Goal: Transaction & Acquisition: Purchase product/service

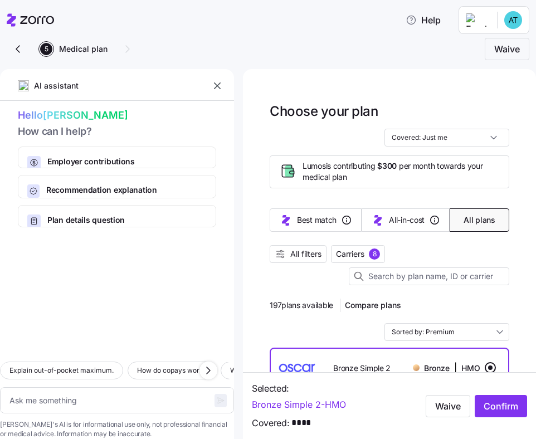
scroll to position [18, 0]
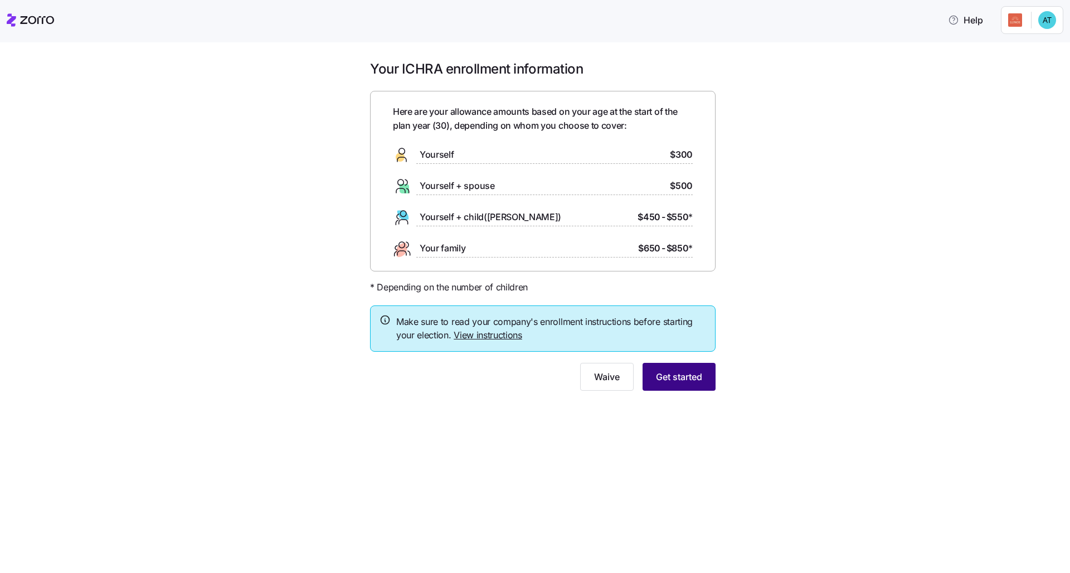
click at [536, 377] on span "Get started" at bounding box center [679, 376] width 46 height 13
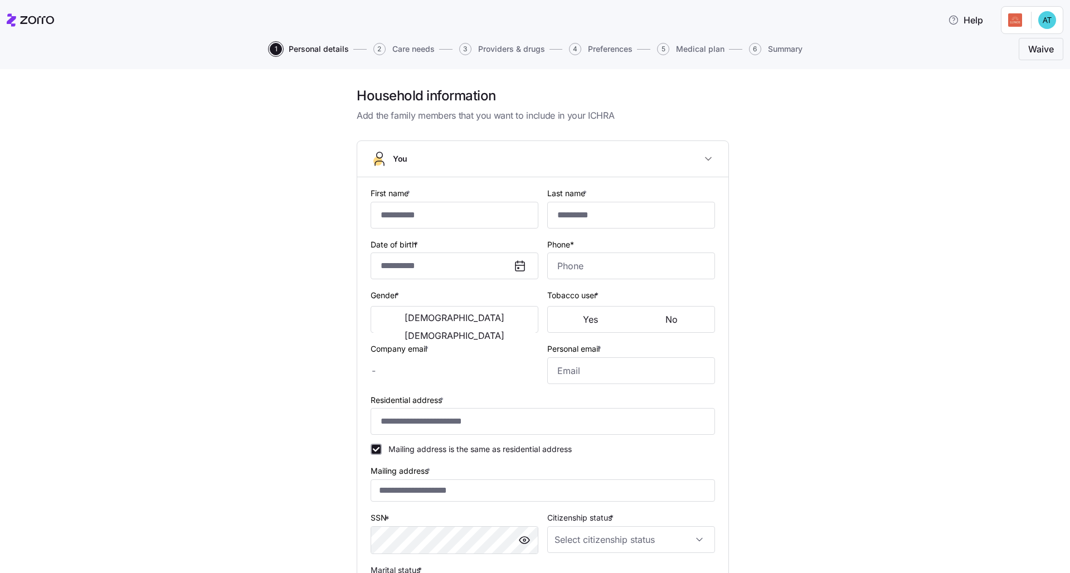
type input "******"
type input "********"
type input "**********"
type input "[PHONE_NUMBER]"
type input "[PERSON_NAME][EMAIL_ADDRESS][DOMAIN_NAME]"
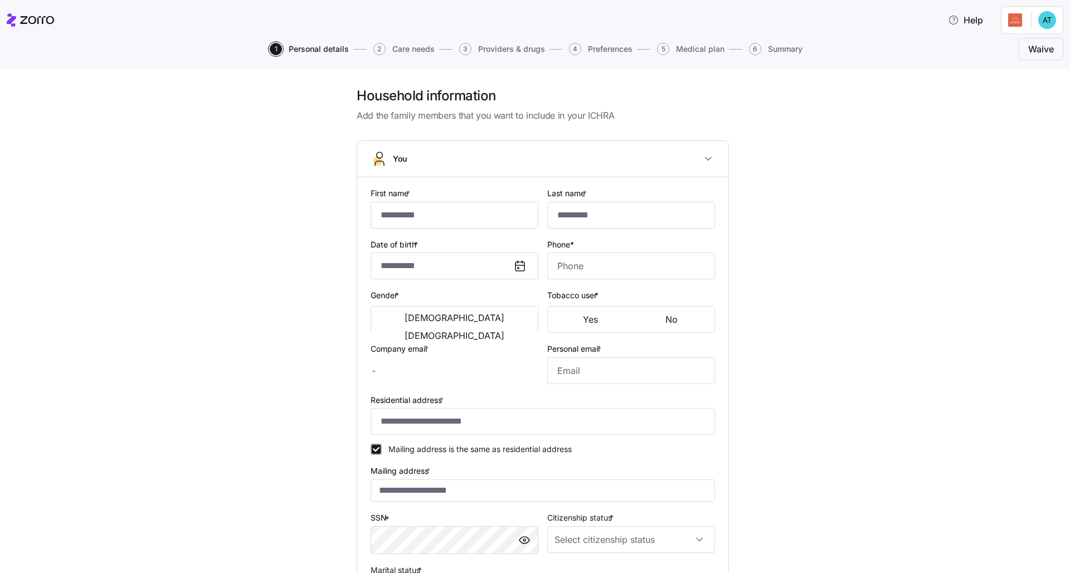
type input "[EMAIL_ADDRESS][DOMAIN_NAME]"
type input "**********"
checkbox input "true"
type input "[DEMOGRAPHIC_DATA] citizen"
type input "Single"
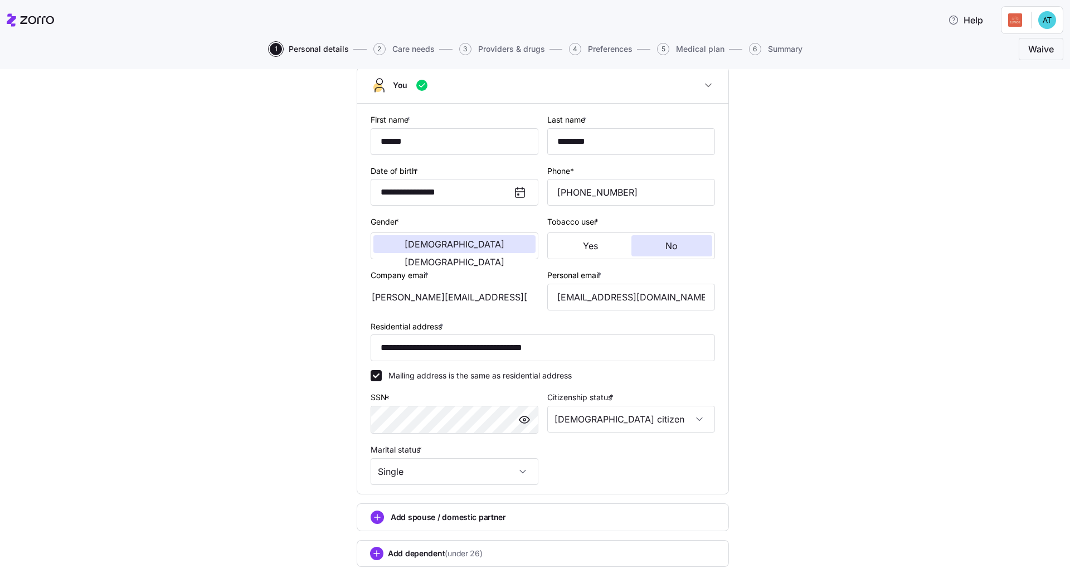
scroll to position [141, 0]
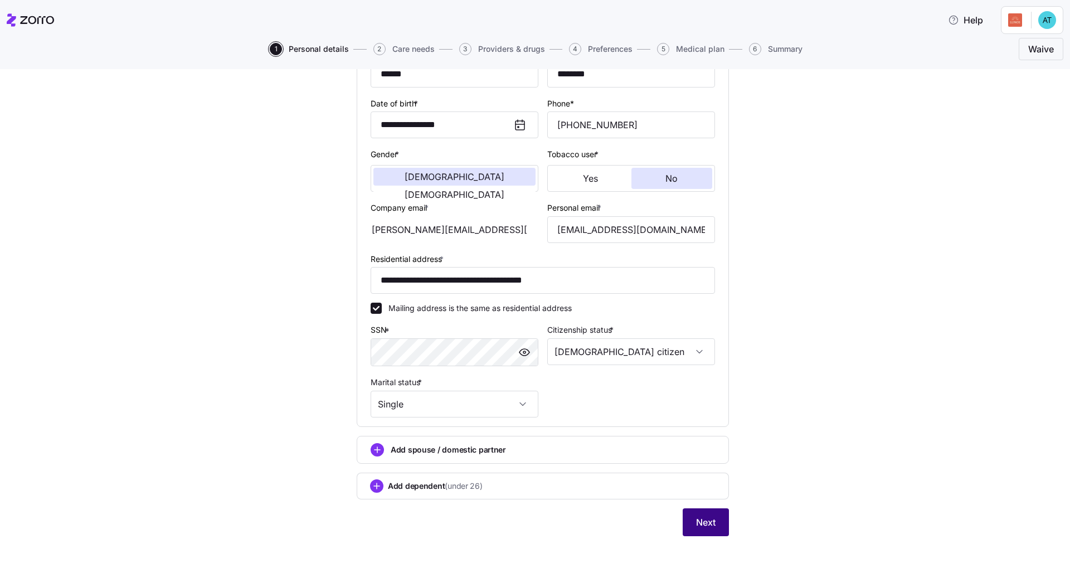
click at [536, 439] on button "Next" at bounding box center [706, 522] width 46 height 28
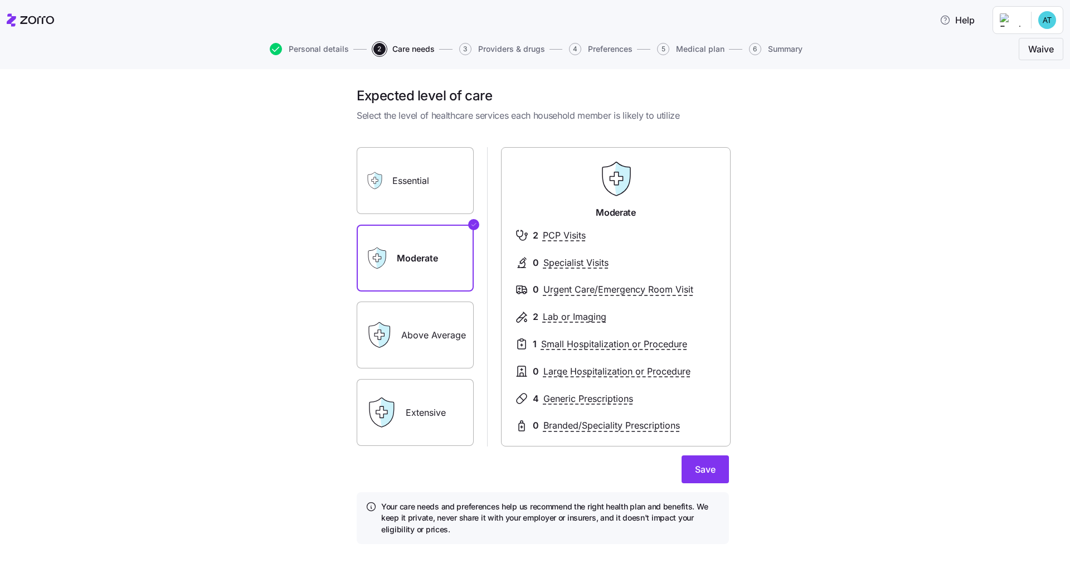
click at [387, 195] on div "Essential" at bounding box center [415, 180] width 117 height 67
click at [392, 188] on label "Essential" at bounding box center [415, 180] width 117 height 67
click at [0, 0] on input "Essential" at bounding box center [0, 0] width 0 height 0
click at [421, 412] on label "Extensive" at bounding box center [415, 412] width 117 height 67
click at [0, 0] on input "Extensive" at bounding box center [0, 0] width 0 height 0
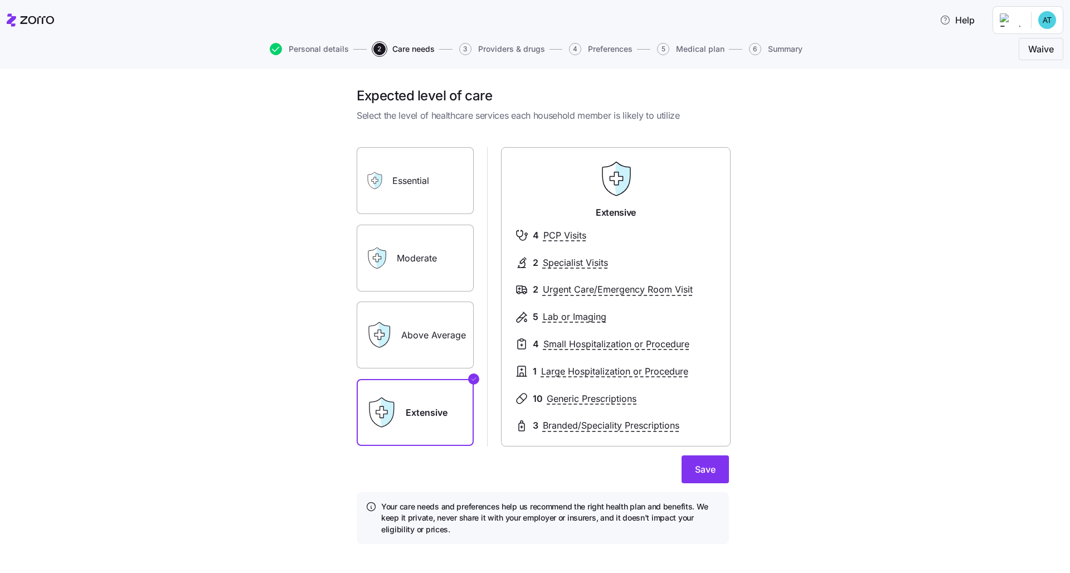
click at [416, 271] on label "Moderate" at bounding box center [415, 258] width 117 height 67
click at [0, 0] on input "Moderate" at bounding box center [0, 0] width 0 height 0
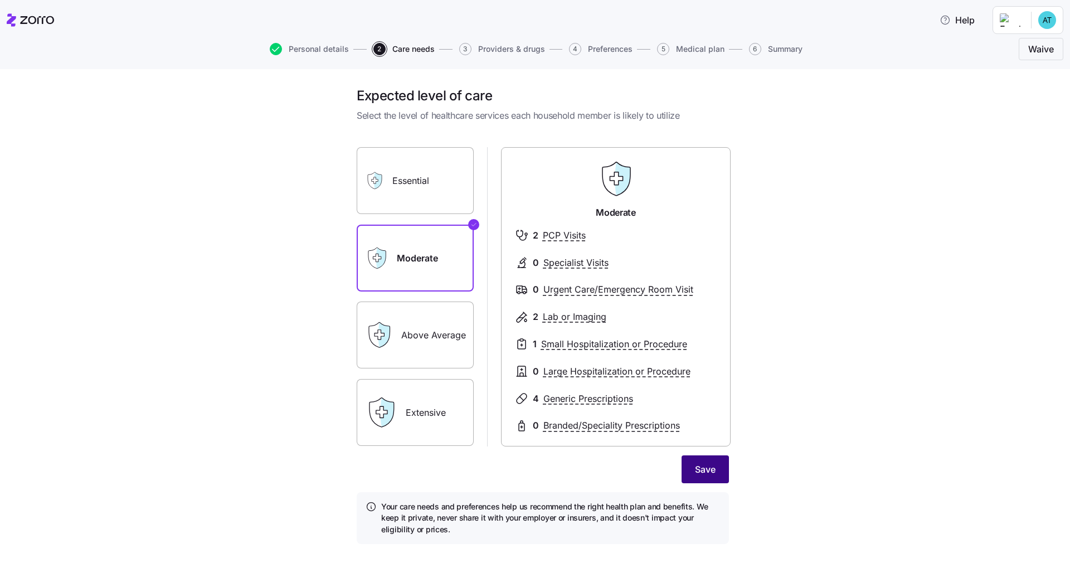
click at [536, 439] on button "Save" at bounding box center [705, 469] width 47 height 28
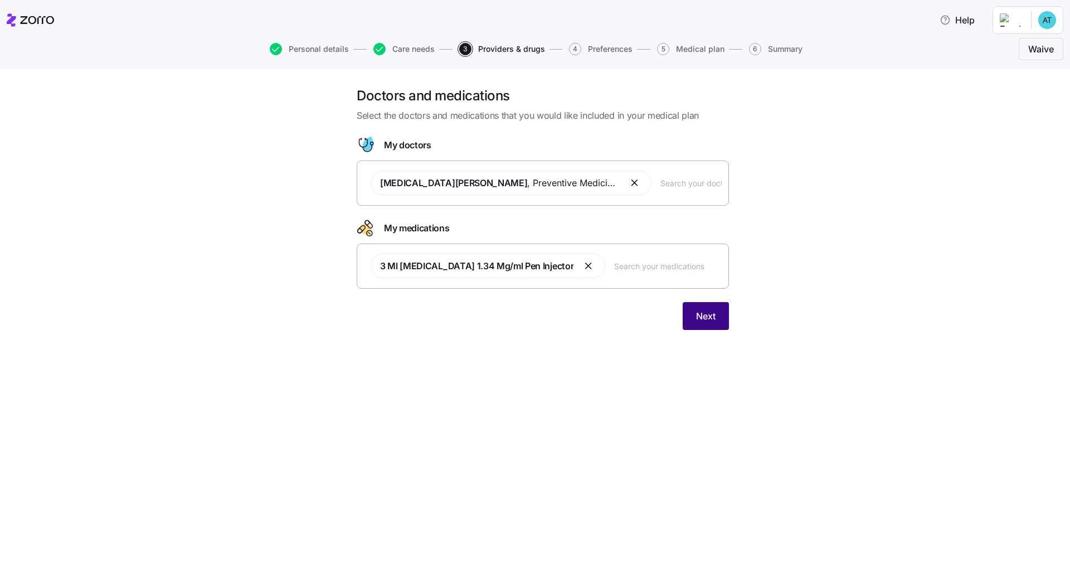
click at [536, 323] on button "Next" at bounding box center [706, 316] width 46 height 28
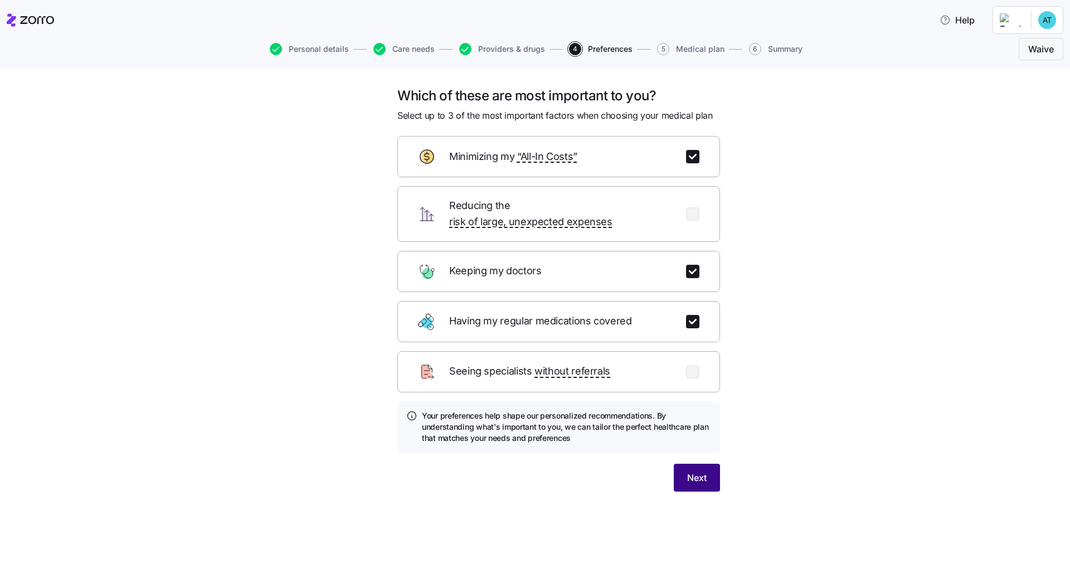
click at [536, 439] on button "Next" at bounding box center [697, 478] width 46 height 28
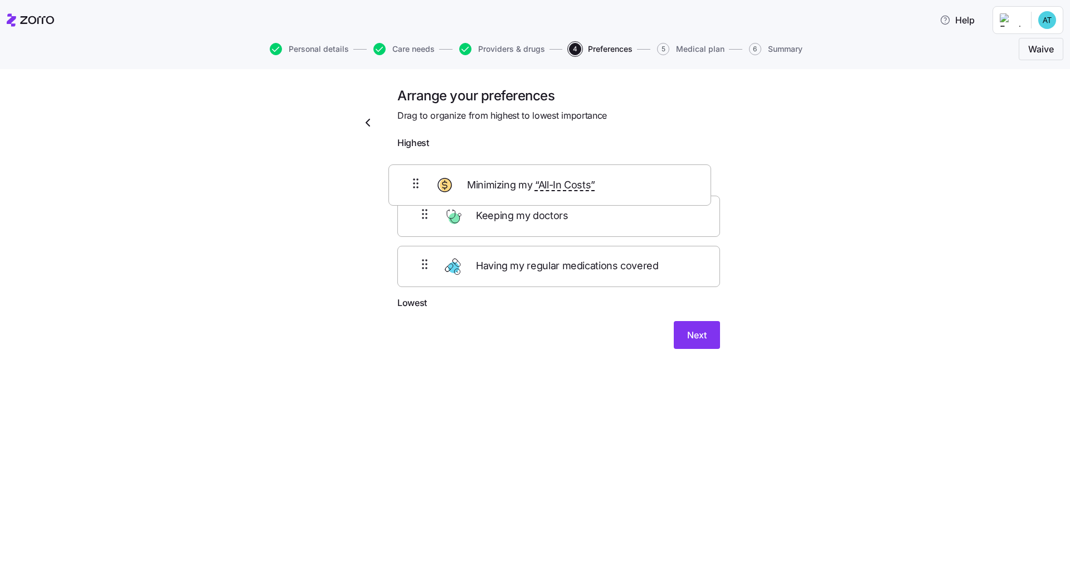
drag, startPoint x: 651, startPoint y: 218, endPoint x: 640, endPoint y: 174, distance: 44.9
click at [536, 174] on div "Keeping my doctors Minimizing my “All-In Costs” Having my regular medications c…" at bounding box center [558, 225] width 323 height 142
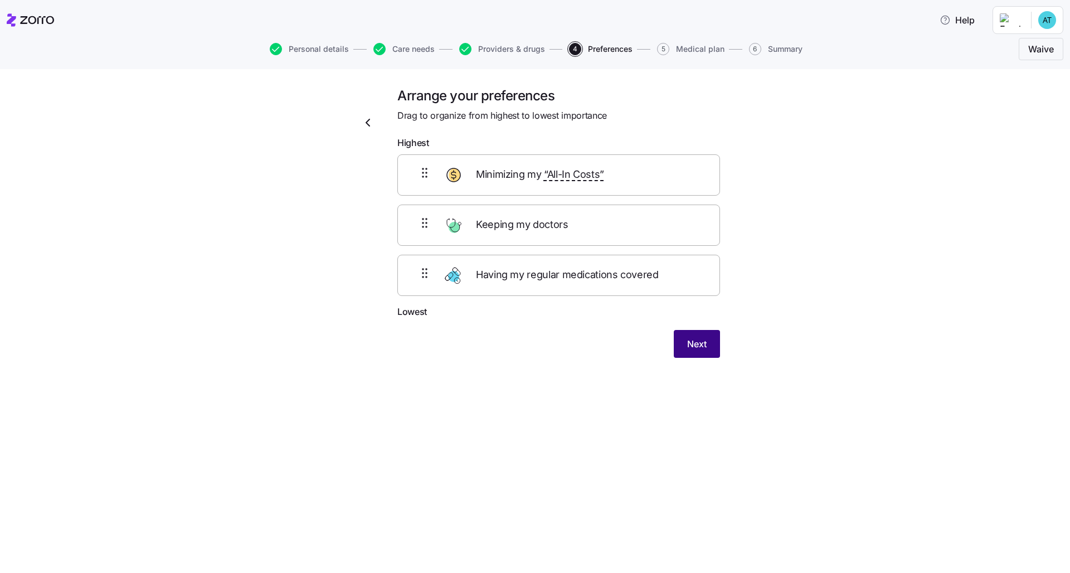
click at [536, 339] on span "Next" at bounding box center [697, 343] width 20 height 13
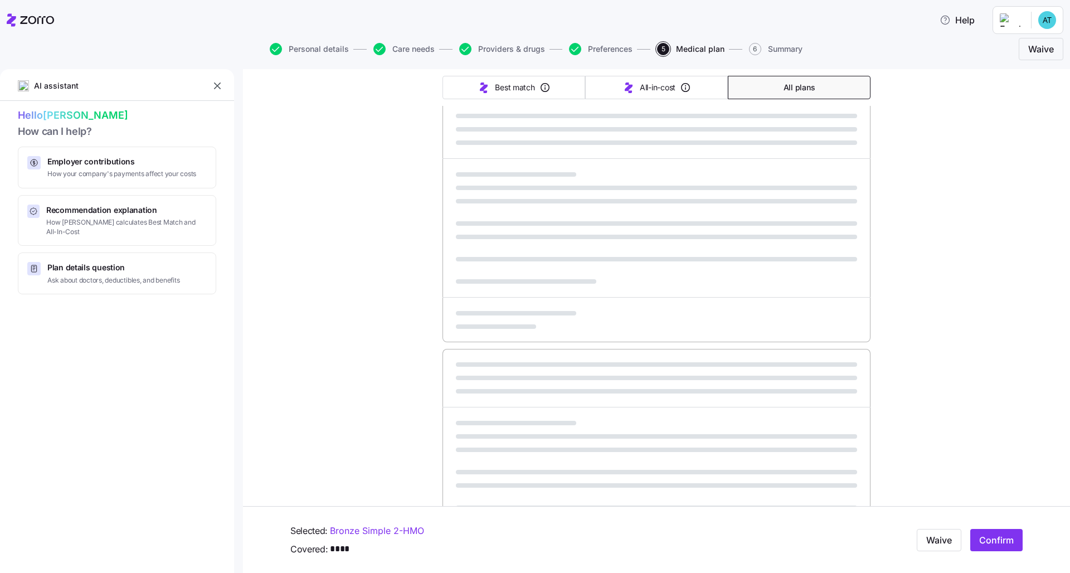
scroll to position [188, 0]
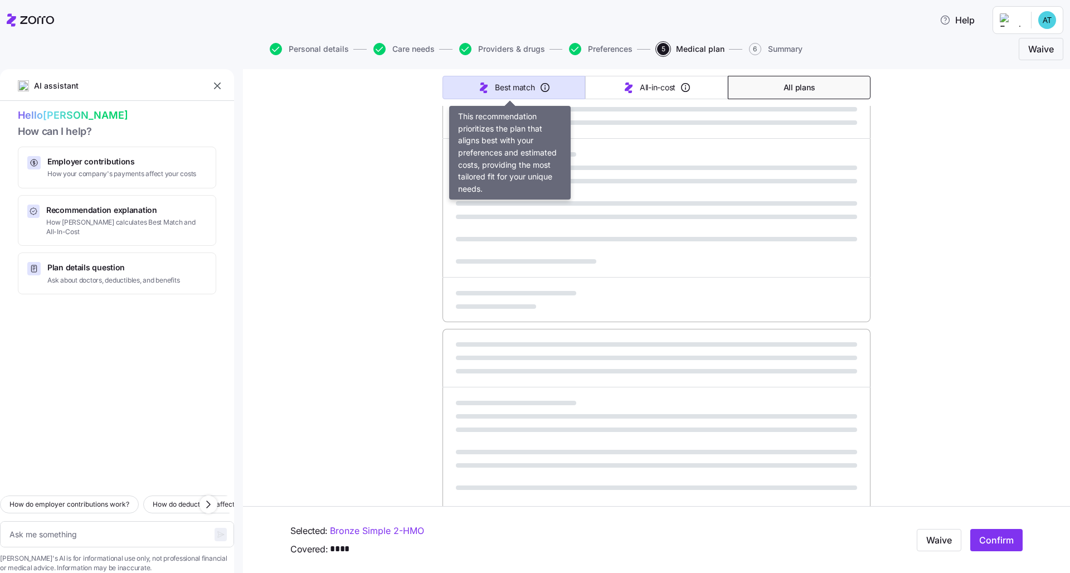
click at [507, 92] on span "Best match" at bounding box center [515, 87] width 40 height 11
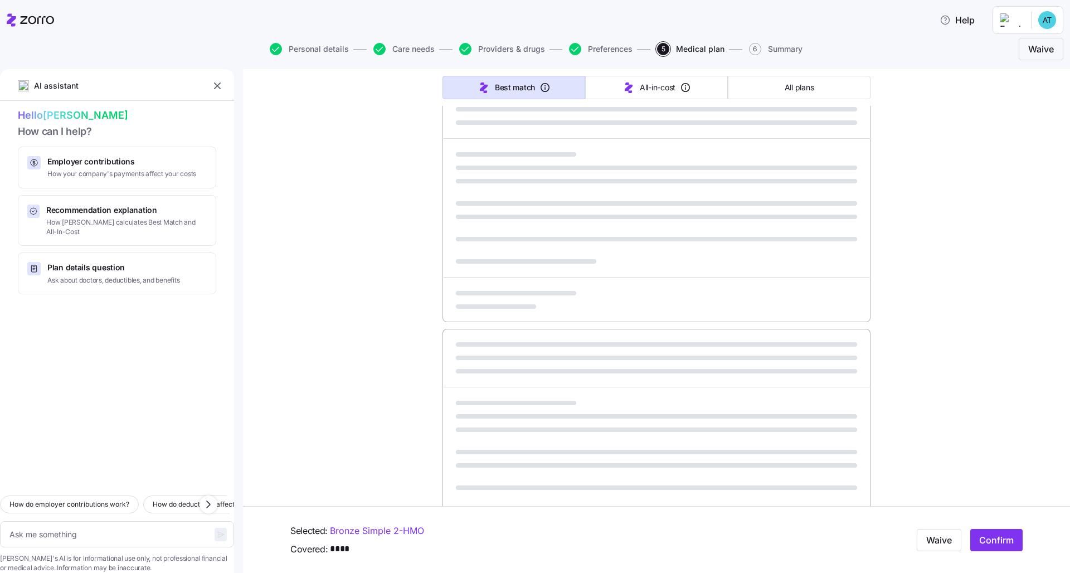
type textarea "x"
type input "Sorted by: Best match"
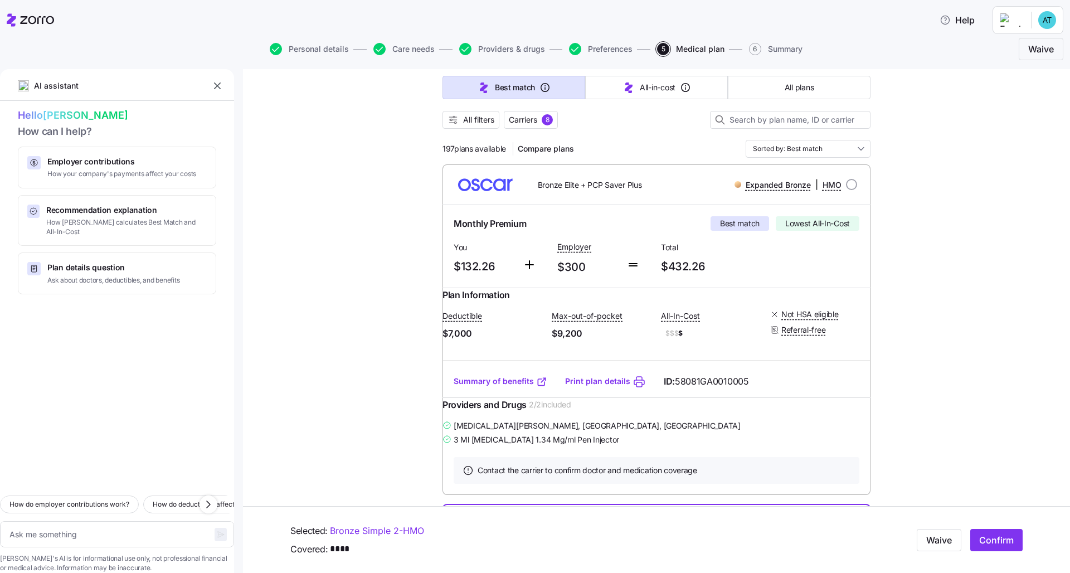
scroll to position [95, 0]
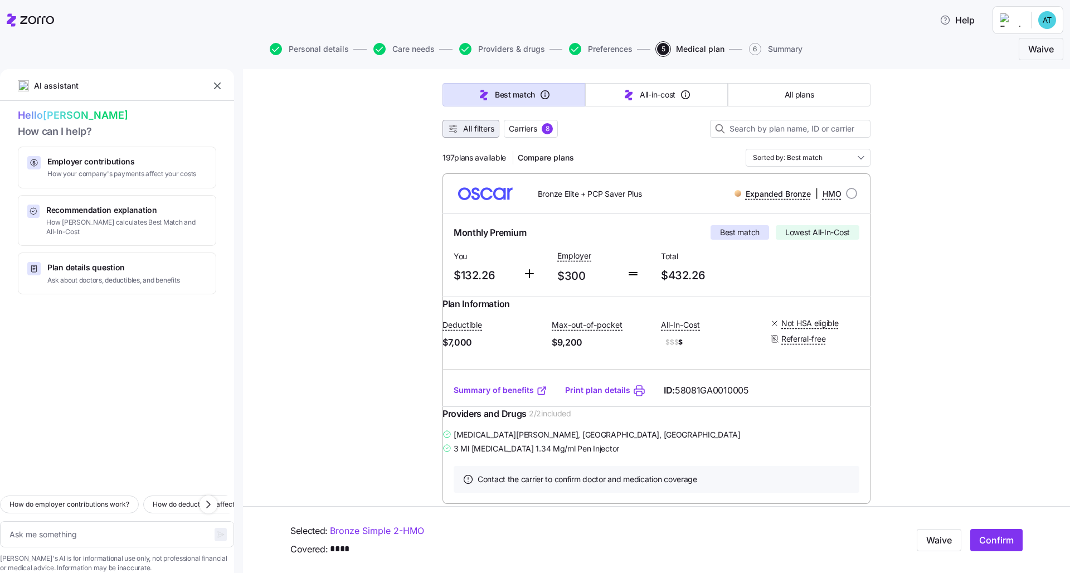
click at [477, 133] on span "All filters" at bounding box center [478, 128] width 31 height 11
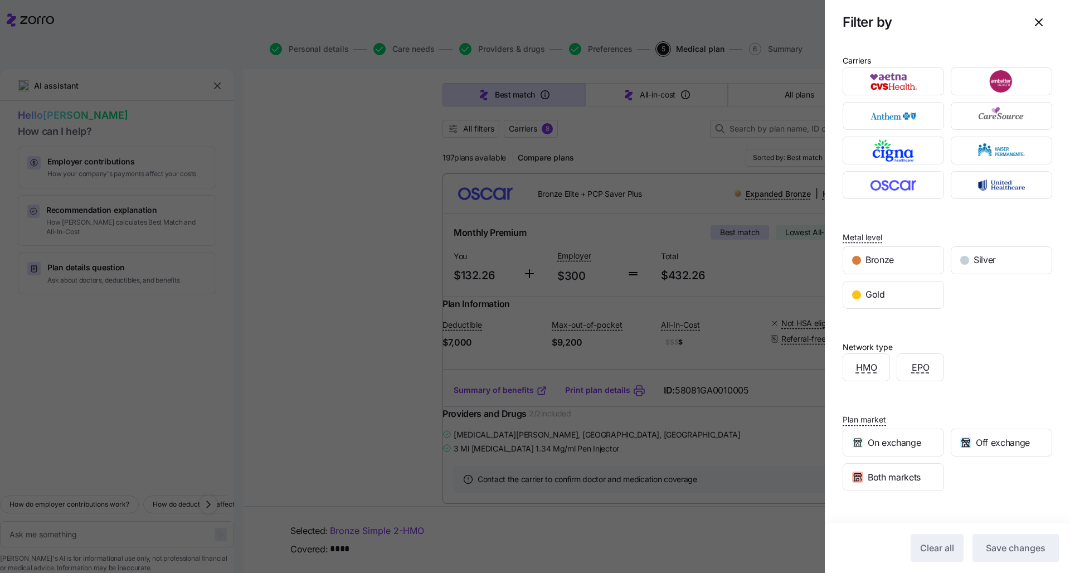
click at [536, 158] on div at bounding box center [535, 286] width 1070 height 573
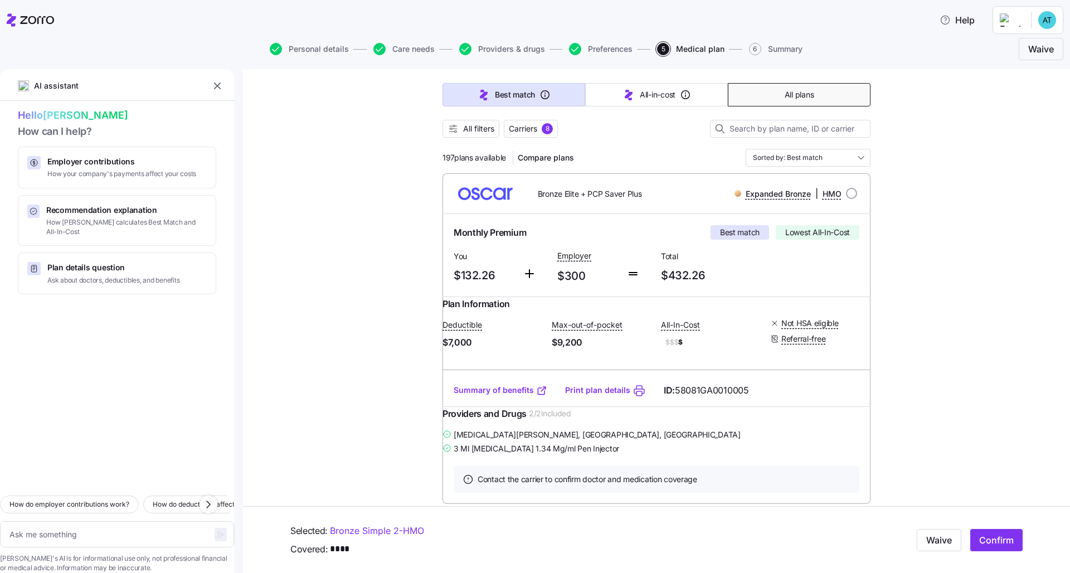
click at [536, 102] on button "All plans" at bounding box center [799, 94] width 143 height 23
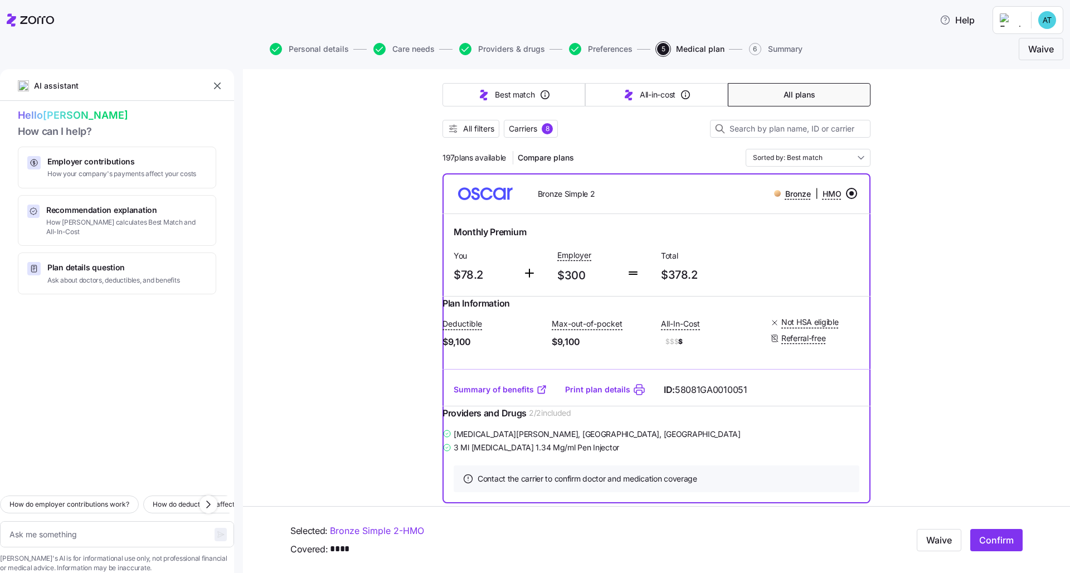
type textarea "x"
type input "Sorted by: Premium"
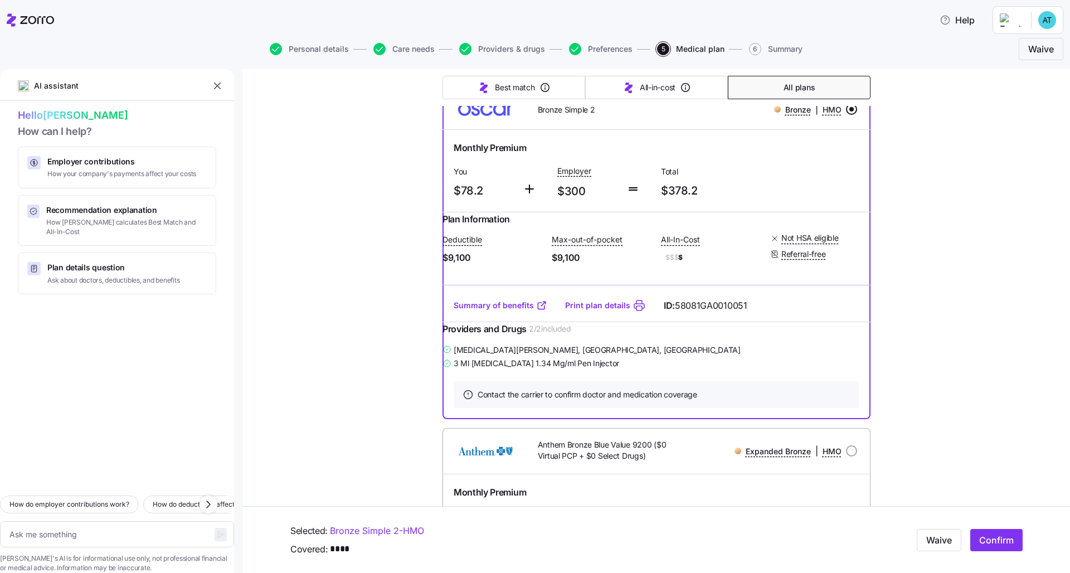
scroll to position [162, 0]
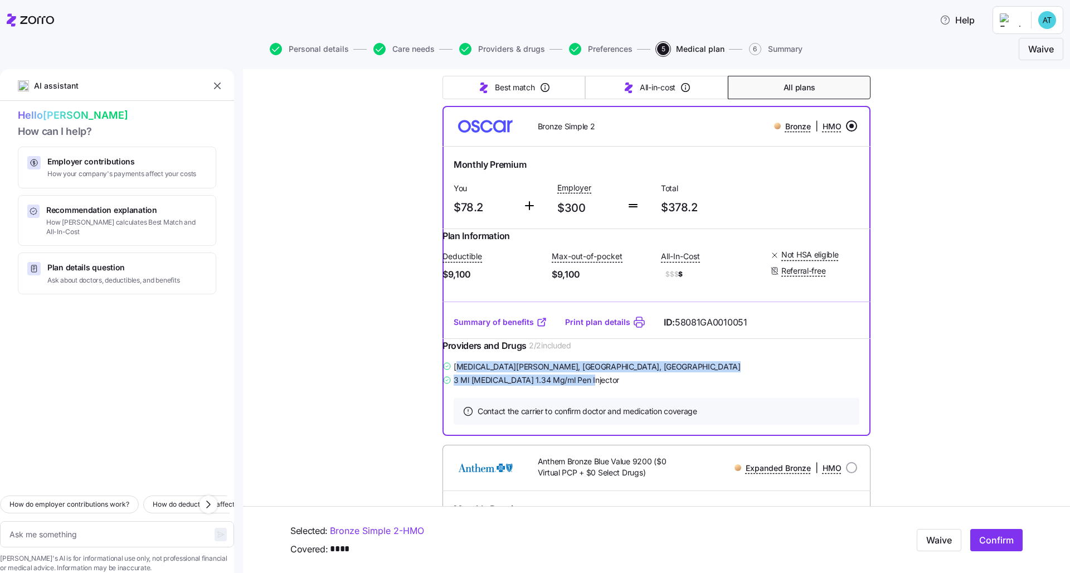
drag, startPoint x: 606, startPoint y: 404, endPoint x: 467, endPoint y: 389, distance: 140.2
click at [467, 387] on div "[MEDICAL_DATA][PERSON_NAME] , [GEOGRAPHIC_DATA], [GEOGRAPHIC_DATA] 3 Ml [MEDICA…" at bounding box center [657, 374] width 428 height 28
click at [536, 357] on div "Providers and Drugs 2 / 2 included" at bounding box center [657, 349] width 428 height 21
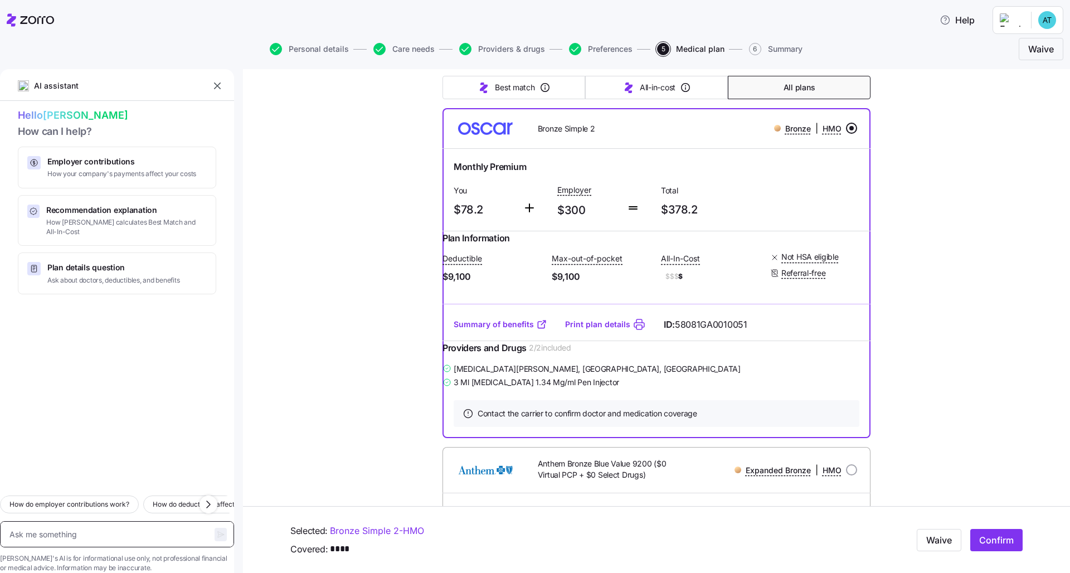
click at [71, 439] on textarea at bounding box center [117, 534] width 234 height 26
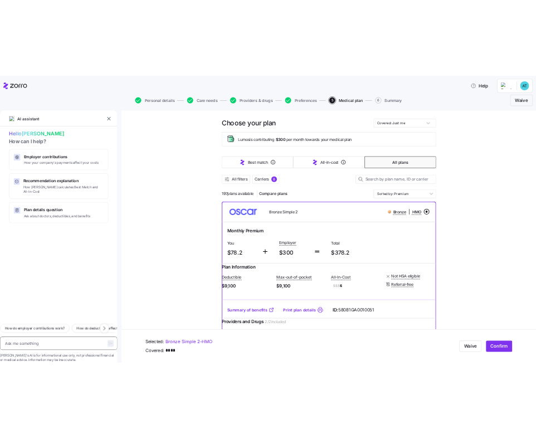
scroll to position [35, 0]
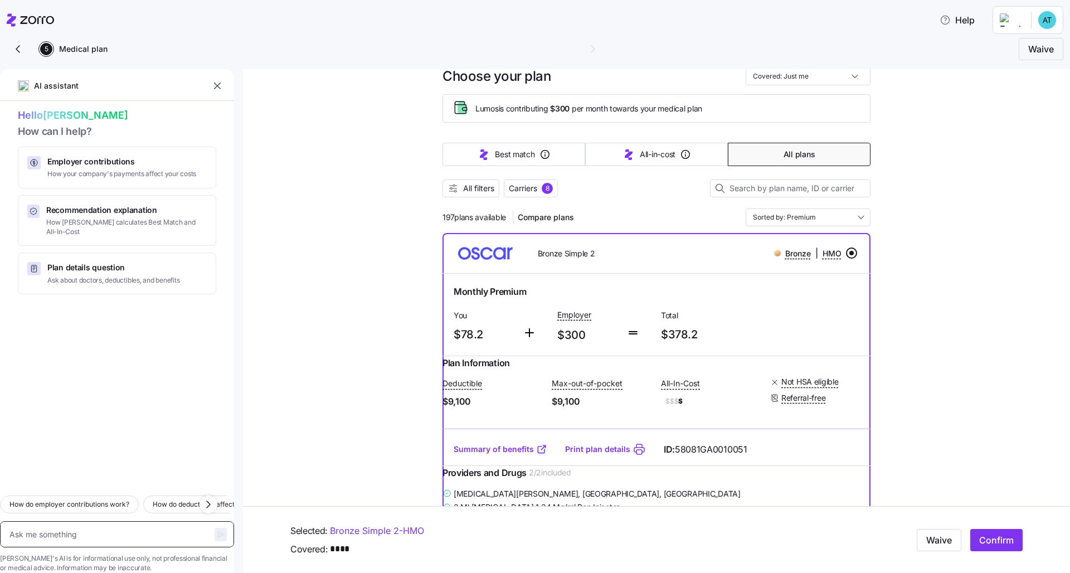
type textarea "x"
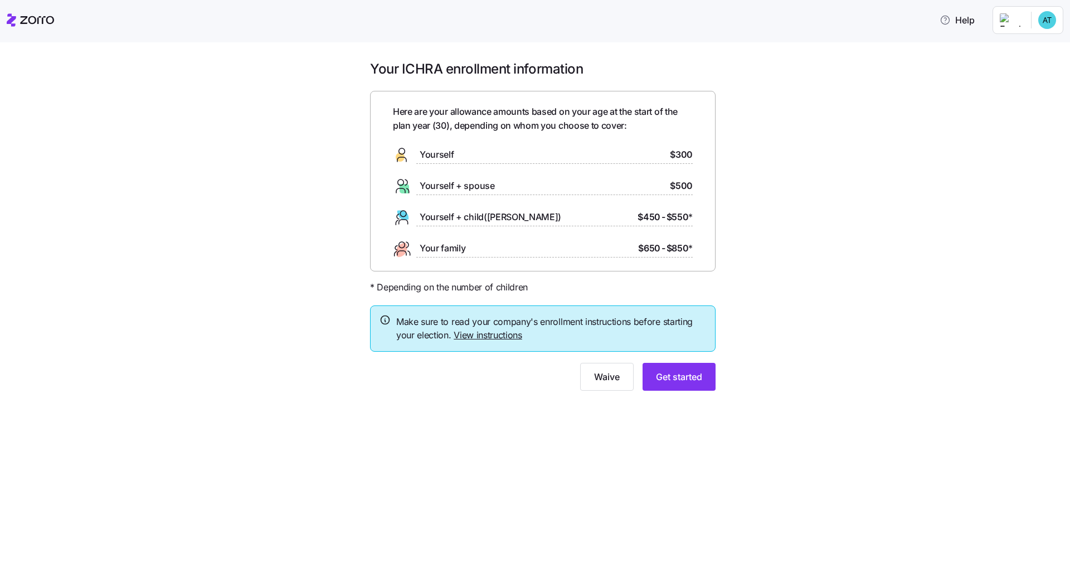
click at [536, 427] on div "Your ICHRA enrollment information Here are your allowance amounts based on your…" at bounding box center [535, 307] width 1070 height 531
click at [536, 367] on button "Get started" at bounding box center [679, 377] width 73 height 28
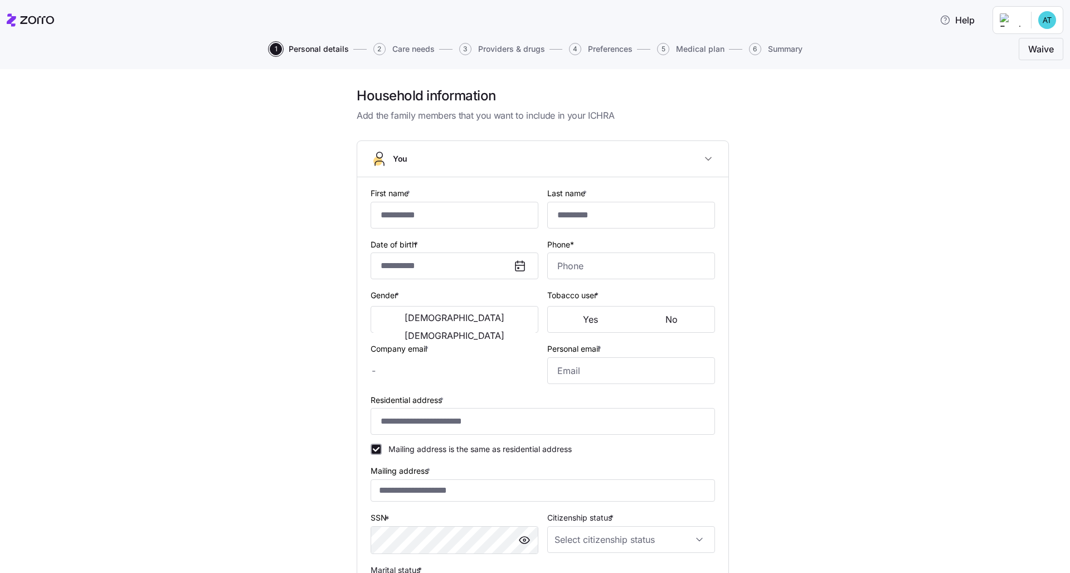
type input "******"
type input "********"
type input "**********"
type input "(925) 711-2881"
type input "logan.h+demo@myzorro.co"
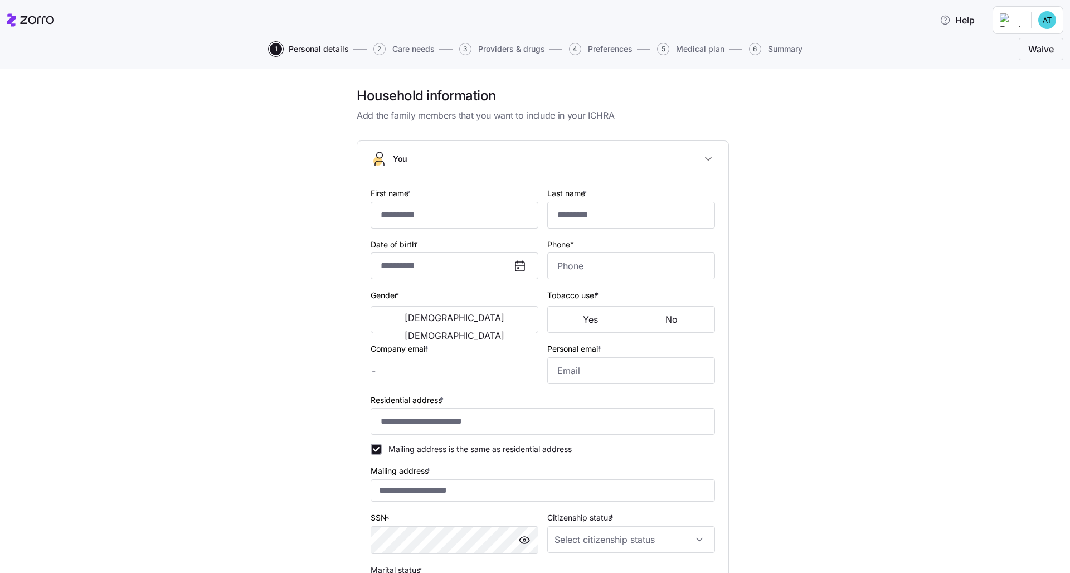
type input "alexis@gmail.com"
type input "**********"
checkbox input "true"
type input "US citizen"
type input "Single"
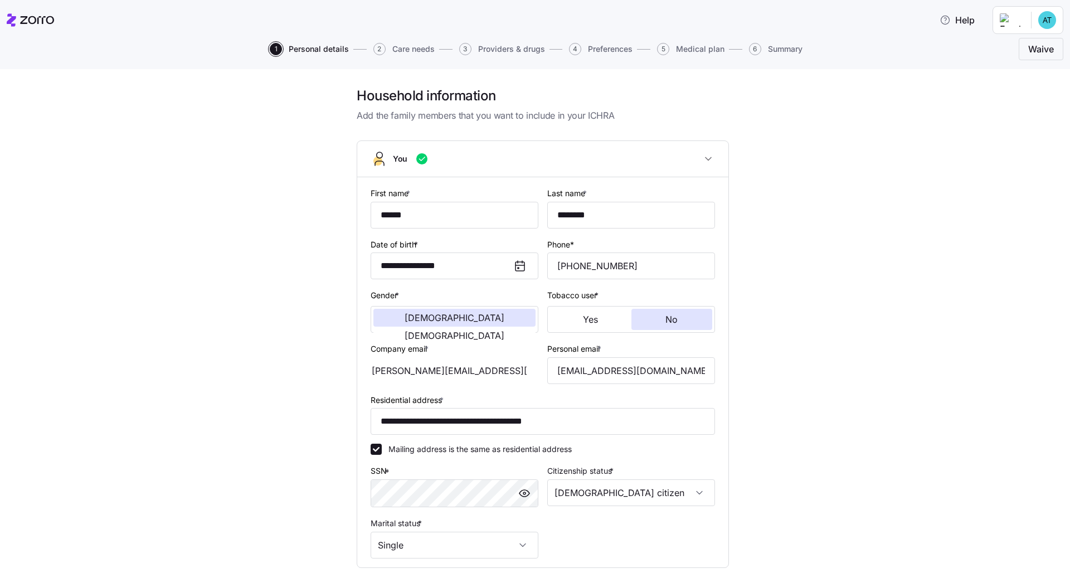
click at [279, 46] on span "1" at bounding box center [276, 49] width 12 height 12
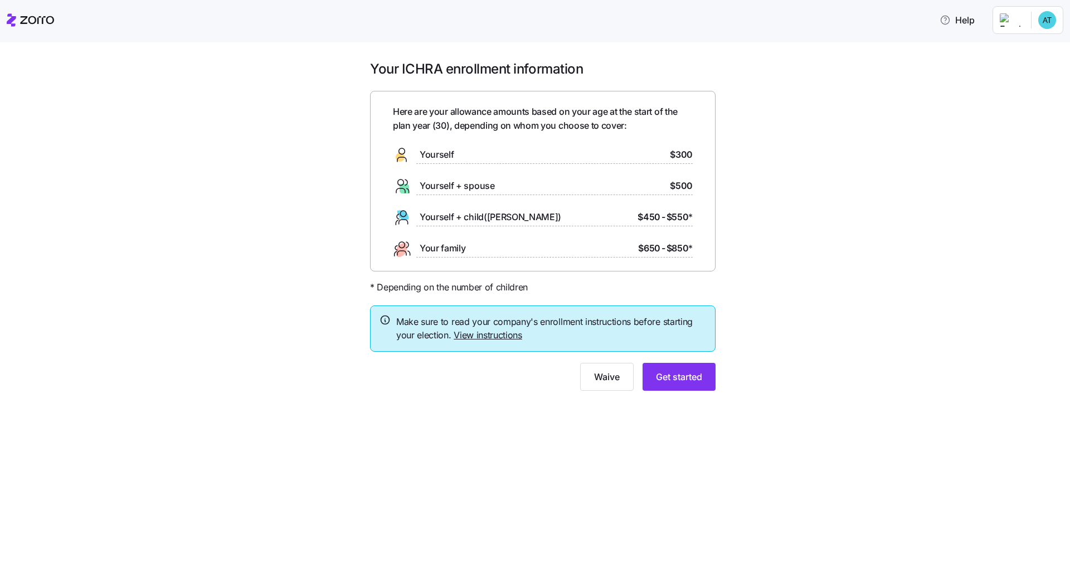
click at [502, 333] on link "View instructions" at bounding box center [488, 334] width 69 height 11
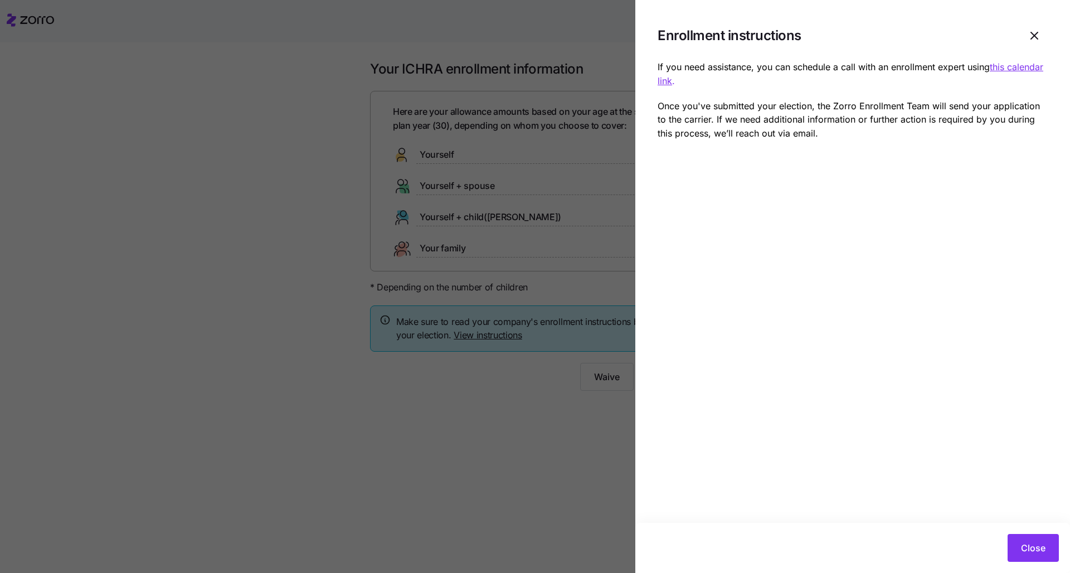
click at [605, 416] on div at bounding box center [535, 286] width 1070 height 573
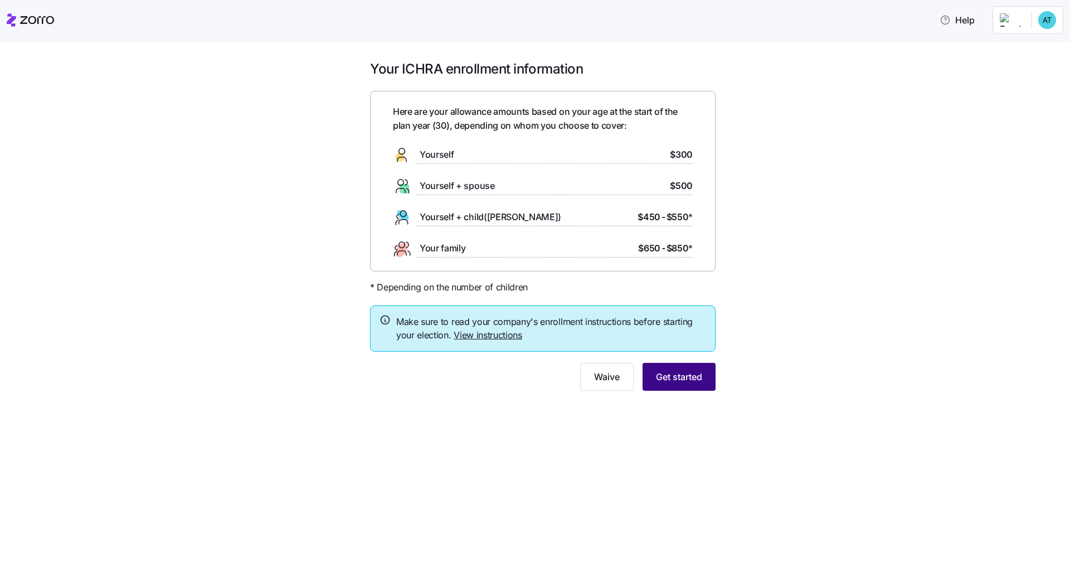
click at [671, 382] on button "Get started" at bounding box center [679, 377] width 73 height 28
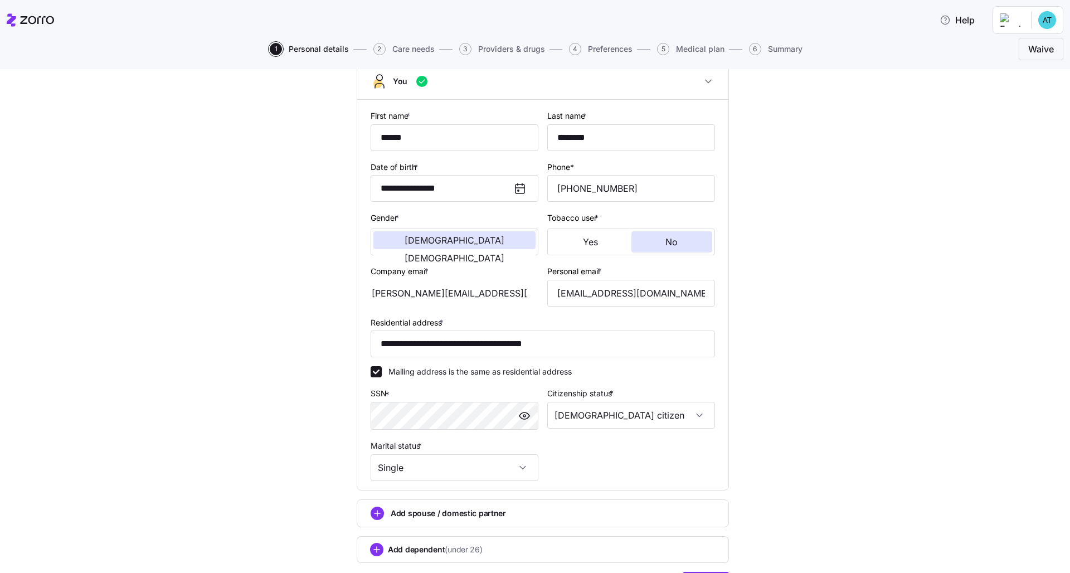
scroll to position [141, 0]
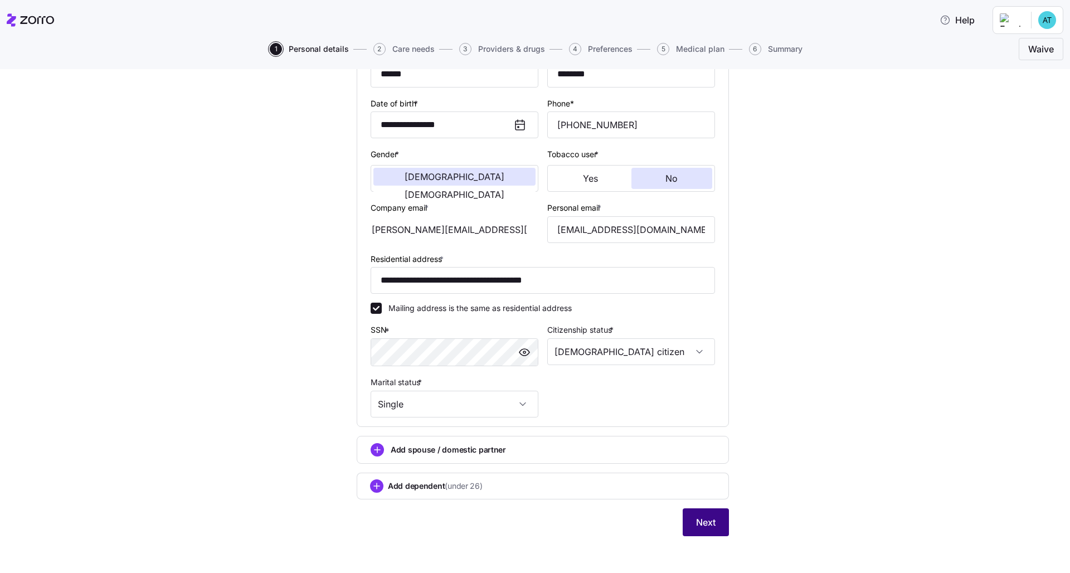
click at [696, 516] on span "Next" at bounding box center [706, 522] width 20 height 13
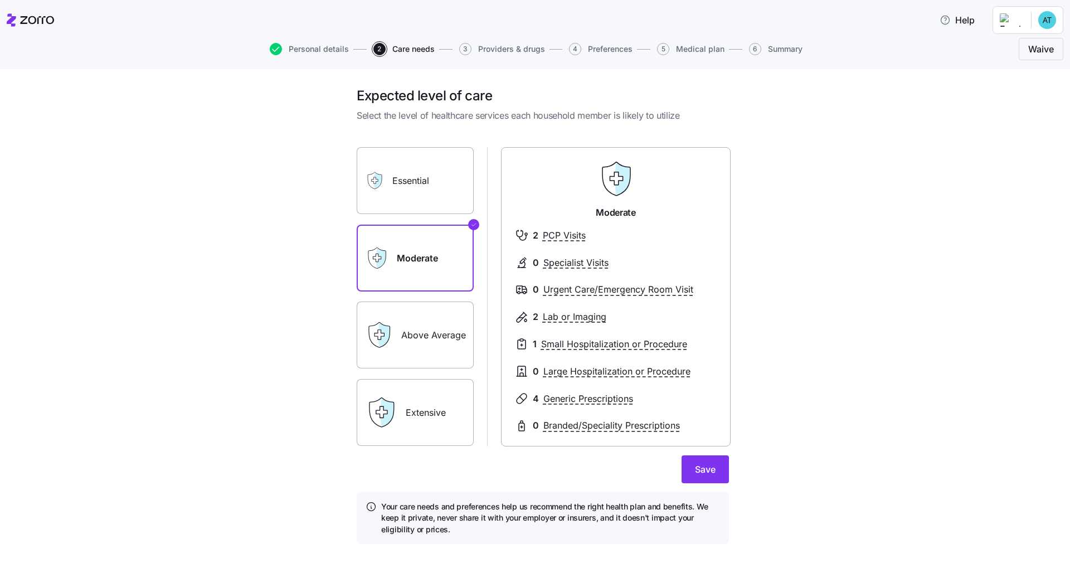
click at [438, 193] on label "Essential" at bounding box center [415, 180] width 117 height 67
click at [0, 0] on input "Essential" at bounding box center [0, 0] width 0 height 0
click at [424, 409] on label "Extensive" at bounding box center [415, 412] width 117 height 67
click at [0, 0] on input "Extensive" at bounding box center [0, 0] width 0 height 0
click at [432, 323] on label "Above Average" at bounding box center [415, 335] width 117 height 67
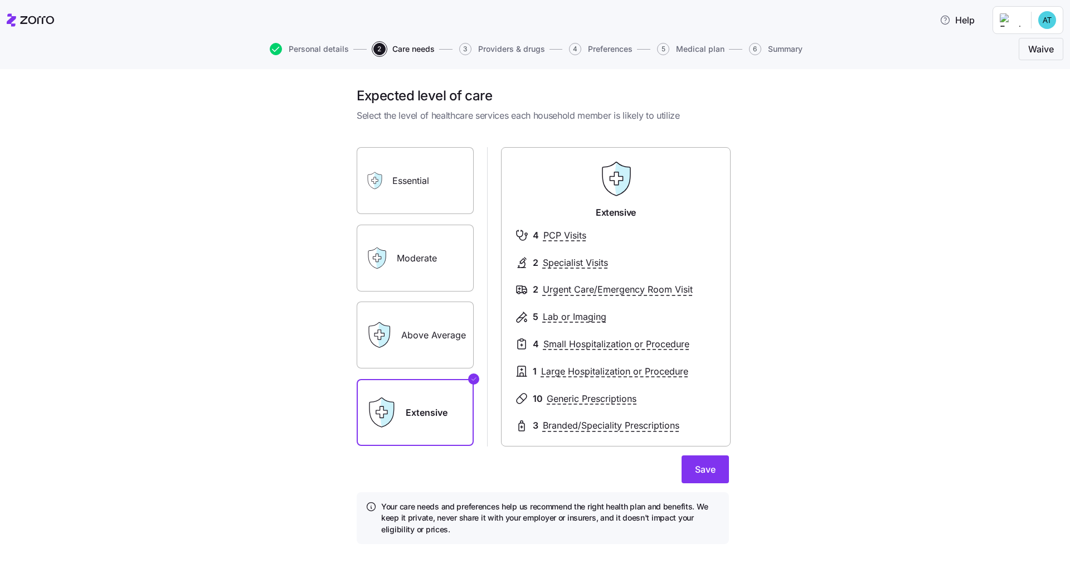
click at [0, 0] on input "Above Average" at bounding box center [0, 0] width 0 height 0
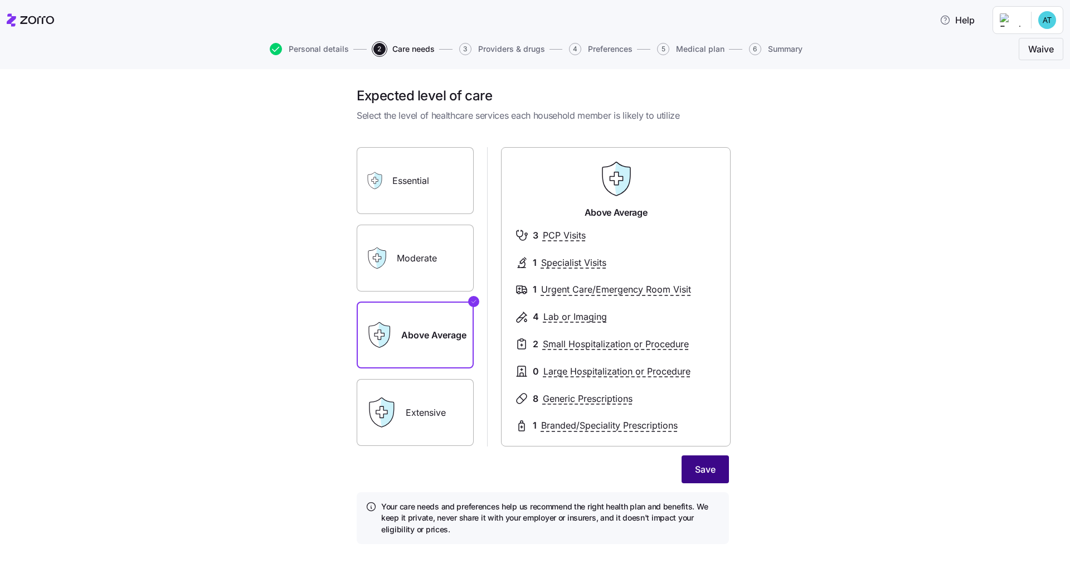
click at [709, 465] on span "Save" at bounding box center [705, 469] width 21 height 13
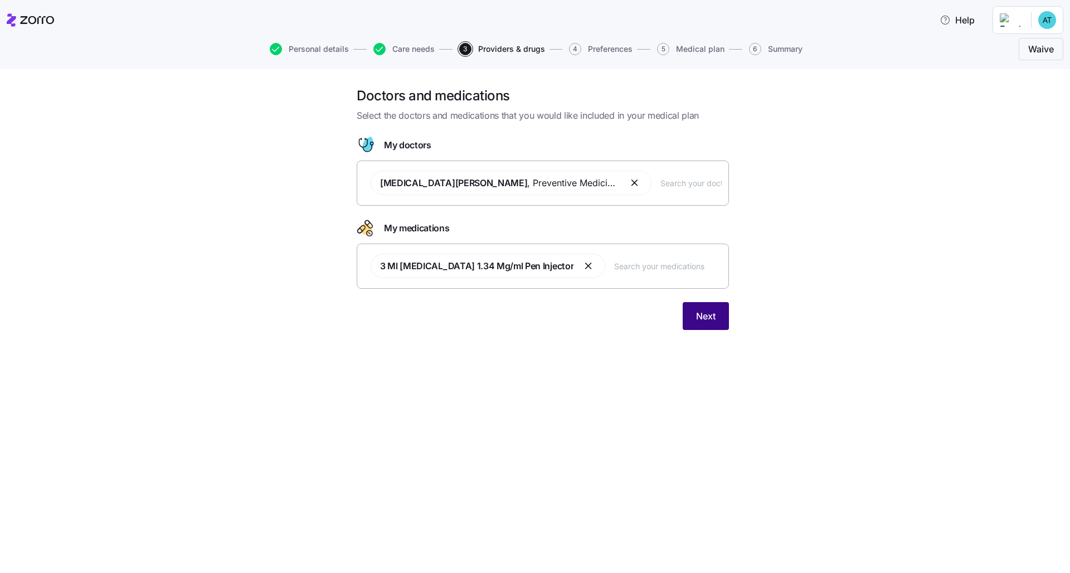
click at [700, 312] on span "Next" at bounding box center [706, 315] width 20 height 13
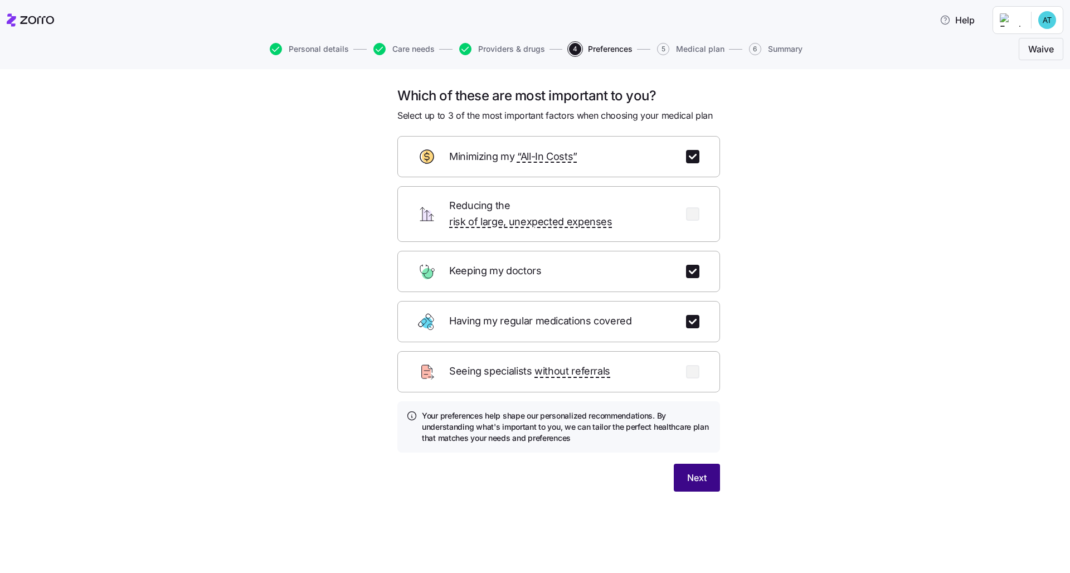
click at [701, 471] on span "Next" at bounding box center [697, 477] width 20 height 13
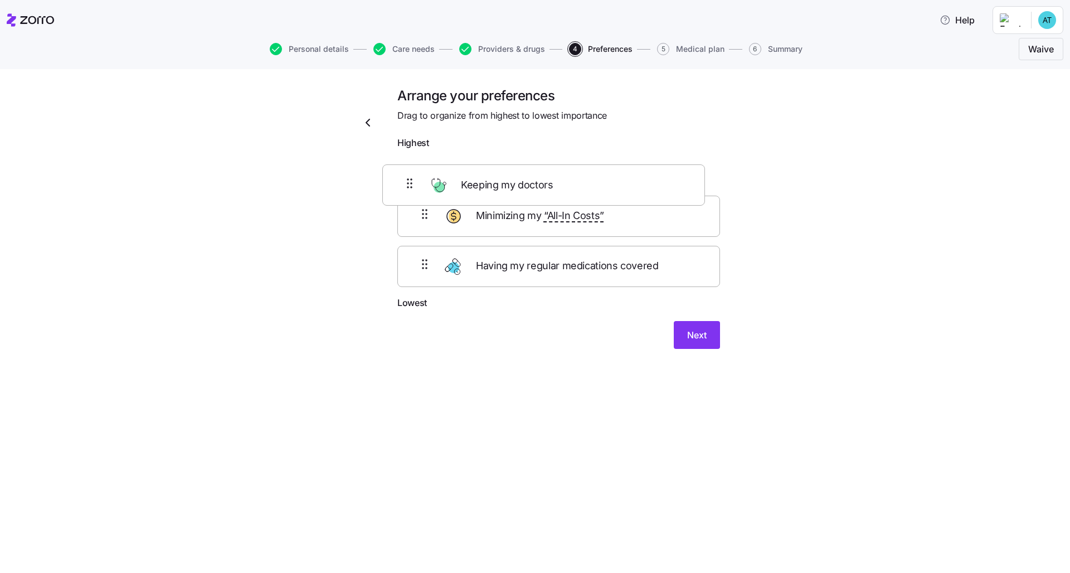
drag, startPoint x: 666, startPoint y: 220, endPoint x: 646, endPoint y: 173, distance: 51.2
click at [646, 173] on div "Minimizing my “All-In Costs” Keeping my doctors Having my regular medications c…" at bounding box center [558, 225] width 323 height 142
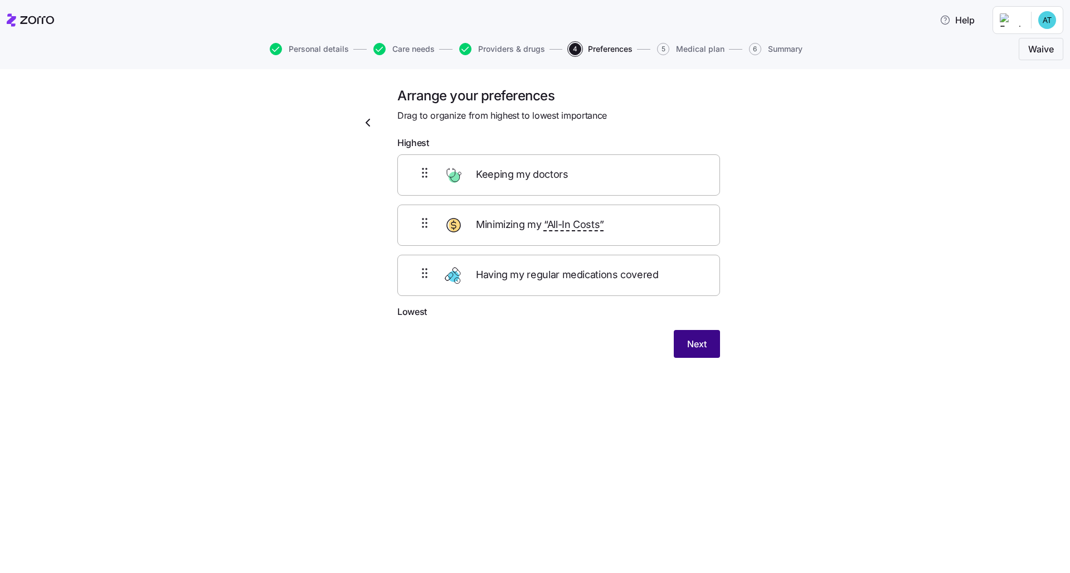
click at [716, 338] on button "Next" at bounding box center [697, 344] width 46 height 28
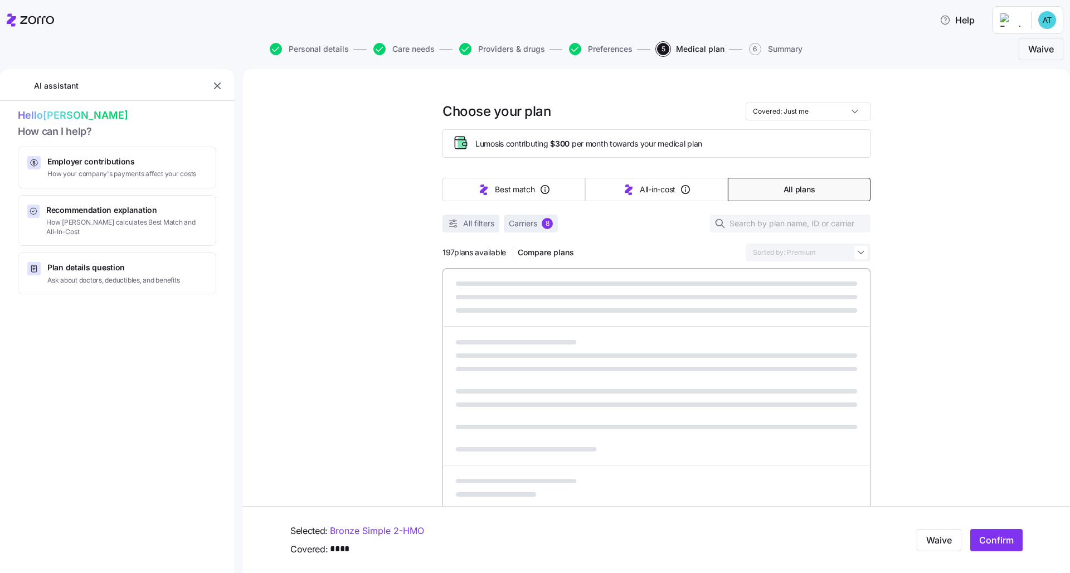
scroll to position [188, 0]
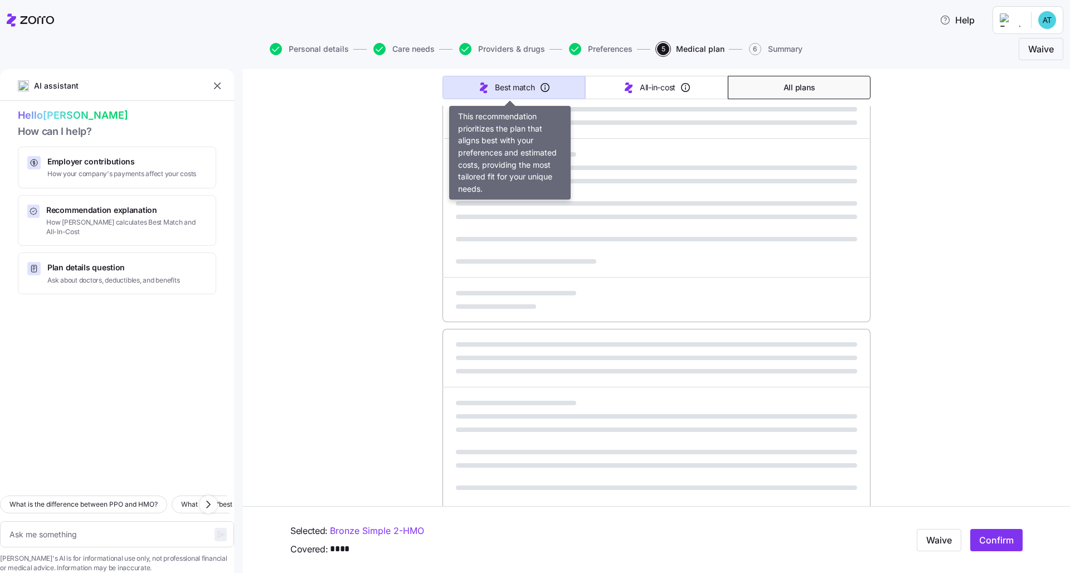
click at [531, 97] on button "Best match" at bounding box center [514, 87] width 143 height 23
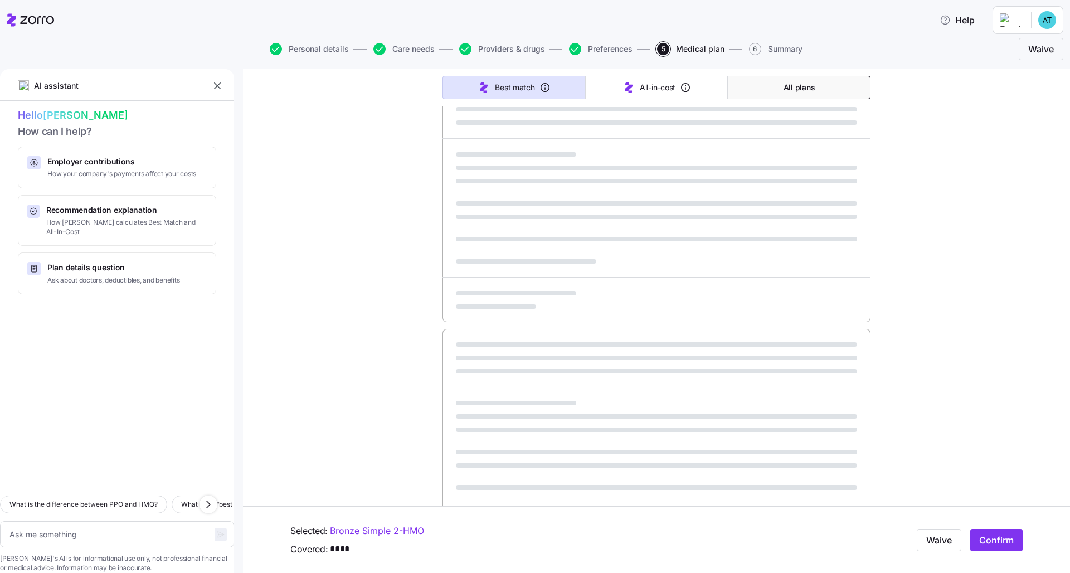
type textarea "x"
type input "Sorted by: Best match"
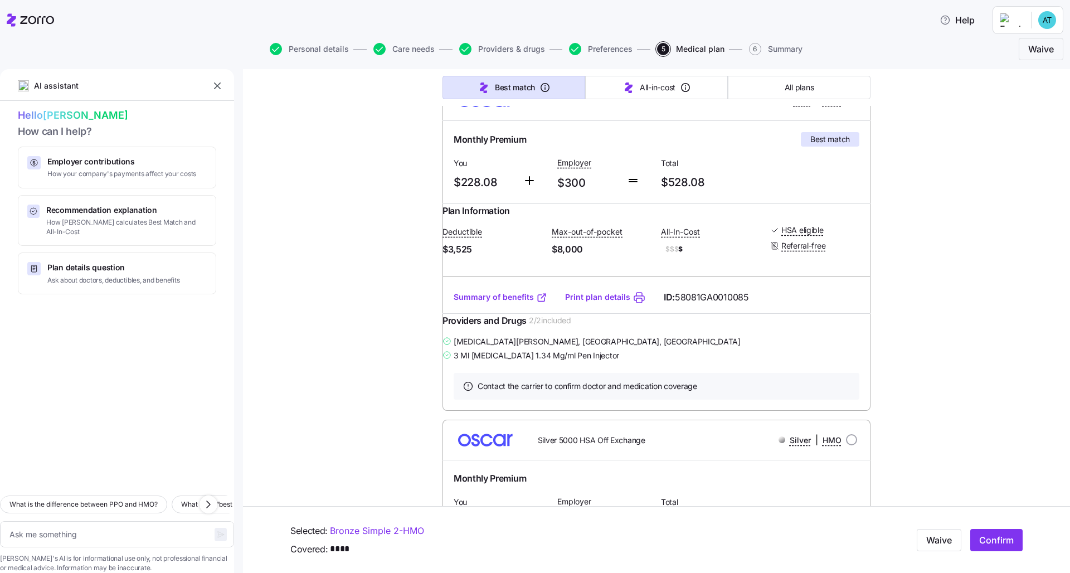
scroll to position [0, 0]
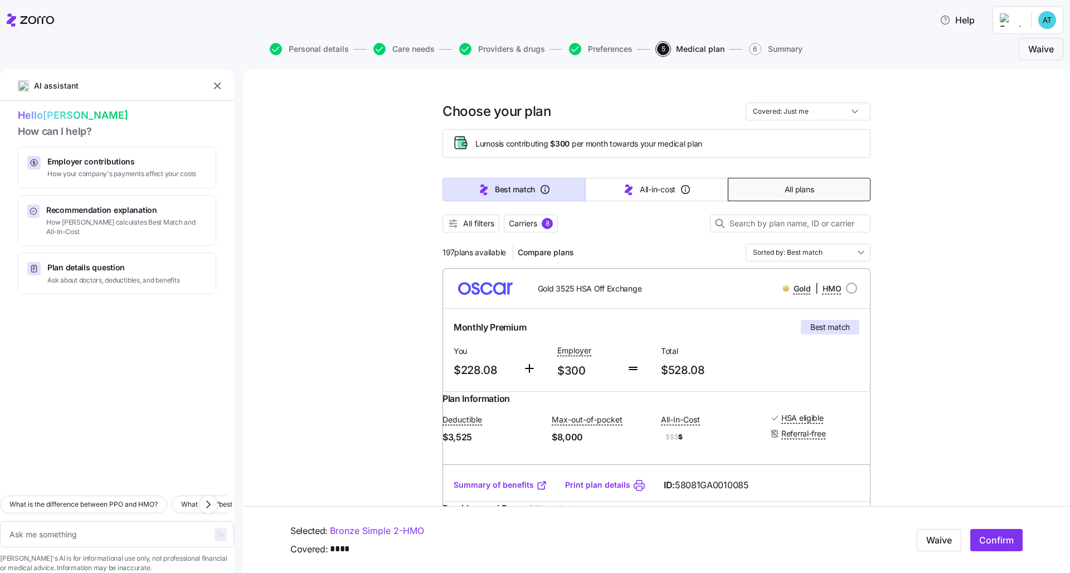
click at [775, 193] on button "All plans" at bounding box center [799, 189] width 143 height 23
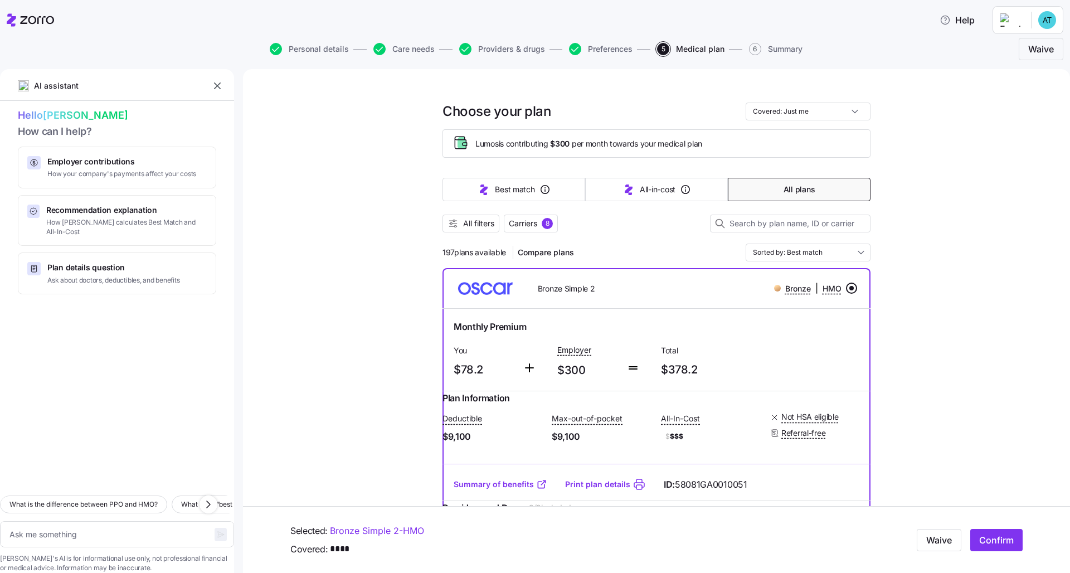
type textarea "x"
type input "Sorted by: Premium"
click at [485, 227] on span "All filters" at bounding box center [478, 223] width 31 height 11
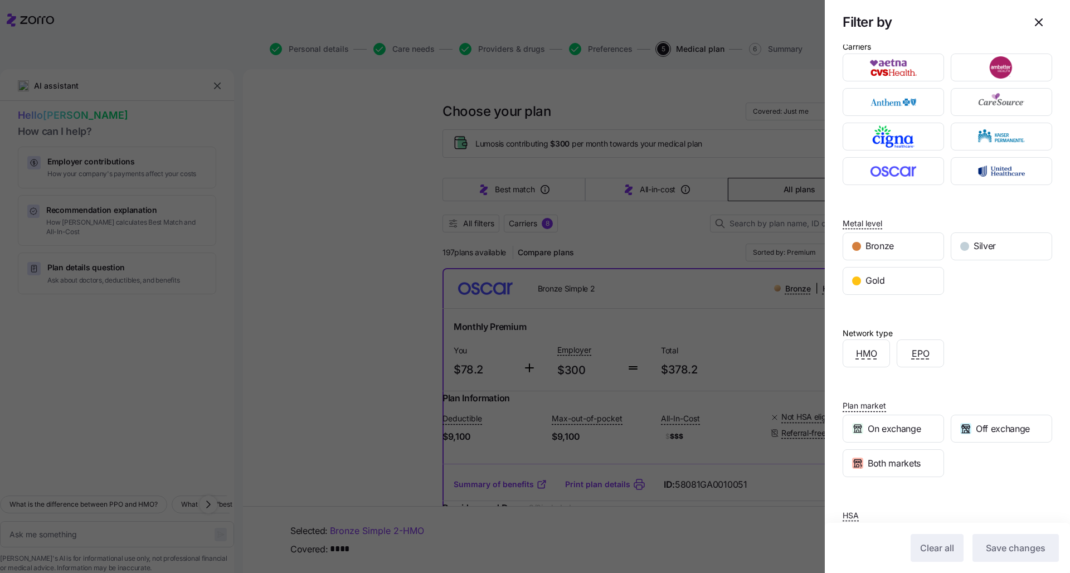
scroll to position [59, 0]
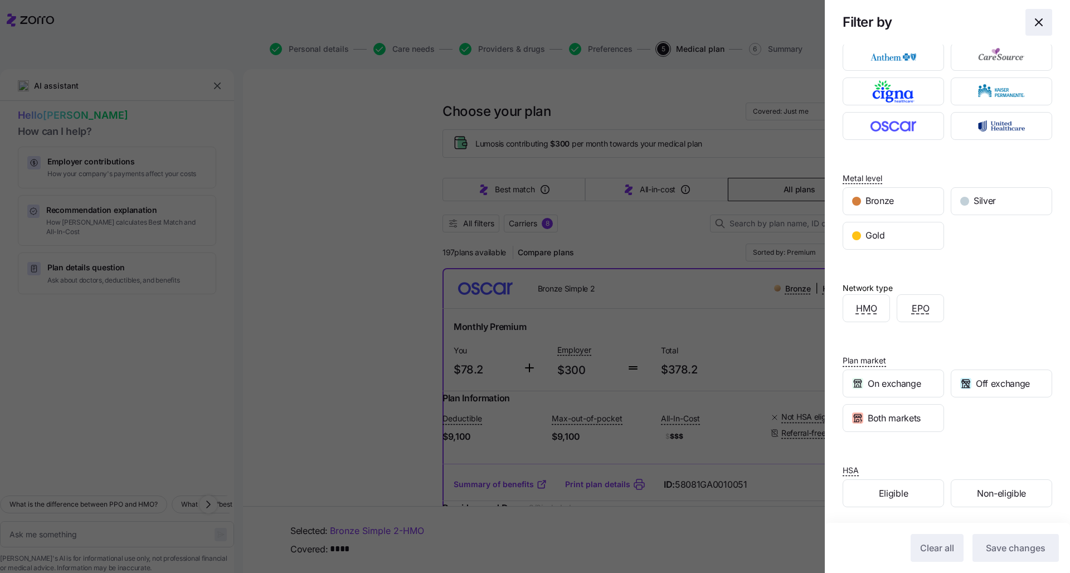
click at [1036, 18] on icon "button" at bounding box center [1038, 22] width 13 height 13
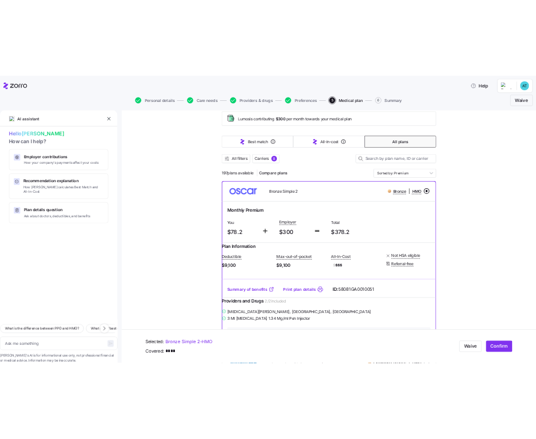
scroll to position [136, 0]
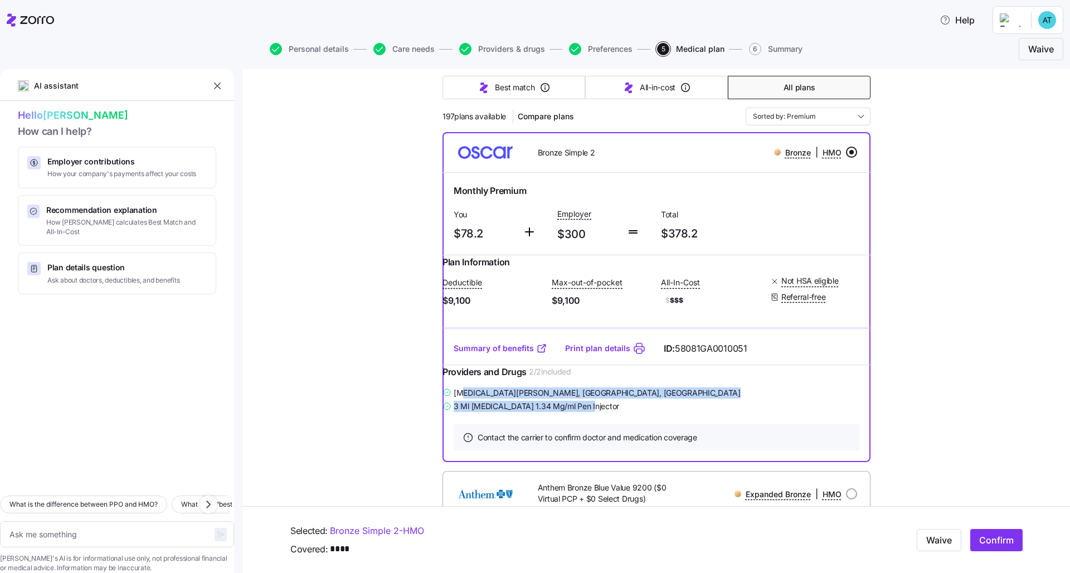
drag, startPoint x: 601, startPoint y: 426, endPoint x: 472, endPoint y: 410, distance: 131.0
click at [472, 410] on div "[MEDICAL_DATA][PERSON_NAME] , [GEOGRAPHIC_DATA], [GEOGRAPHIC_DATA] 3 Ml [MEDICA…" at bounding box center [657, 400] width 428 height 28
click at [492, 365] on div at bounding box center [657, 365] width 428 height 1
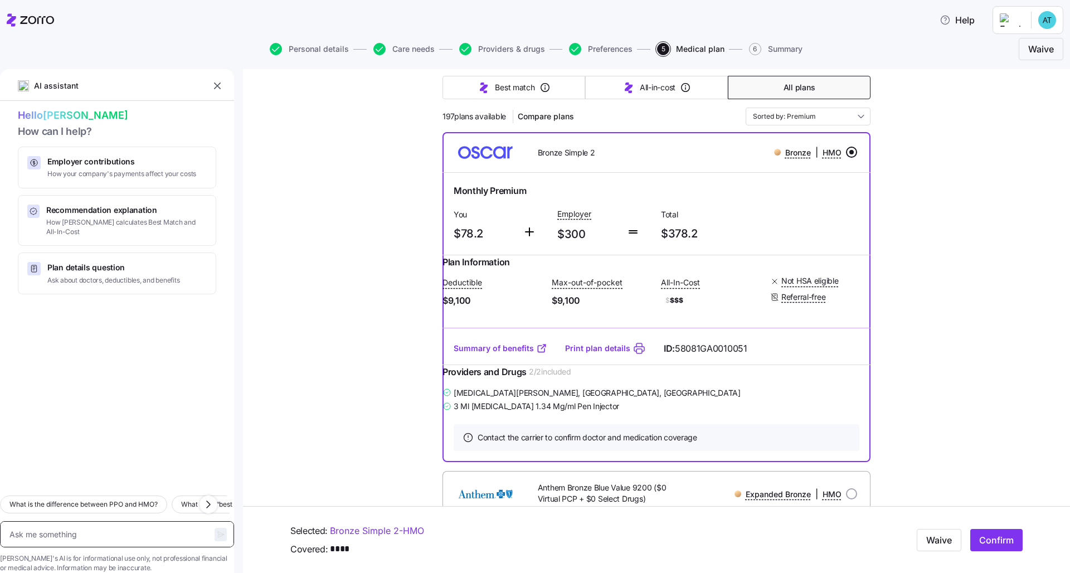
click at [138, 521] on textarea at bounding box center [117, 534] width 234 height 26
click at [381, 50] on icon "button" at bounding box center [379, 49] width 12 height 12
type textarea "x"
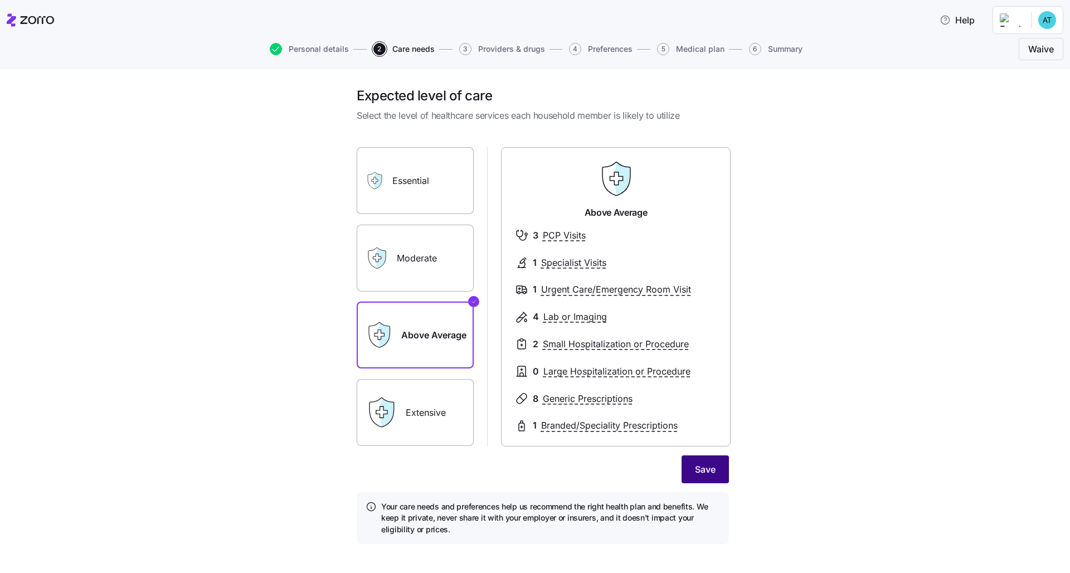
click at [695, 468] on span "Save" at bounding box center [705, 469] width 21 height 13
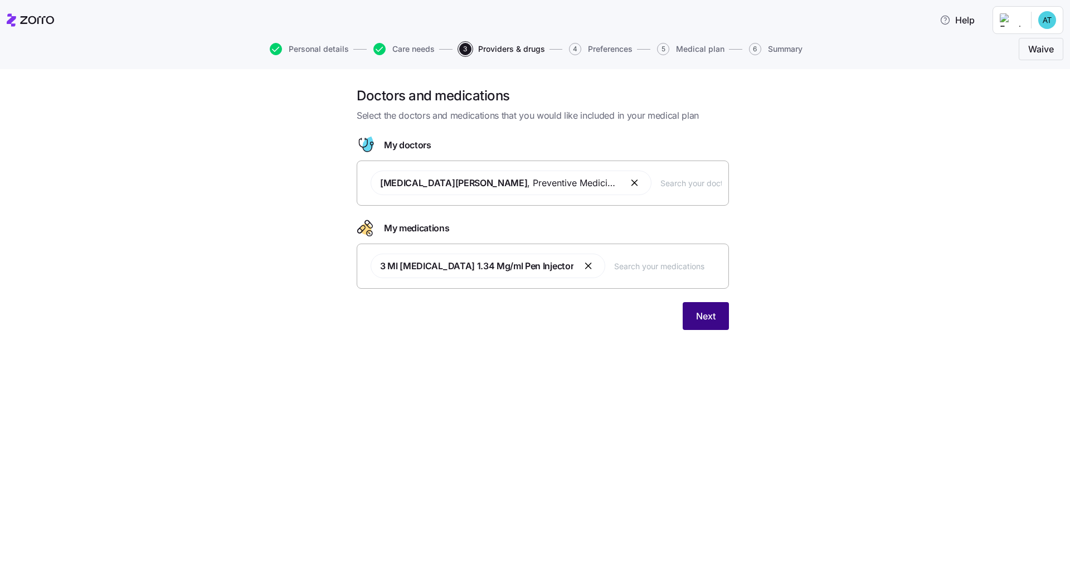
click at [709, 328] on button "Next" at bounding box center [706, 316] width 46 height 28
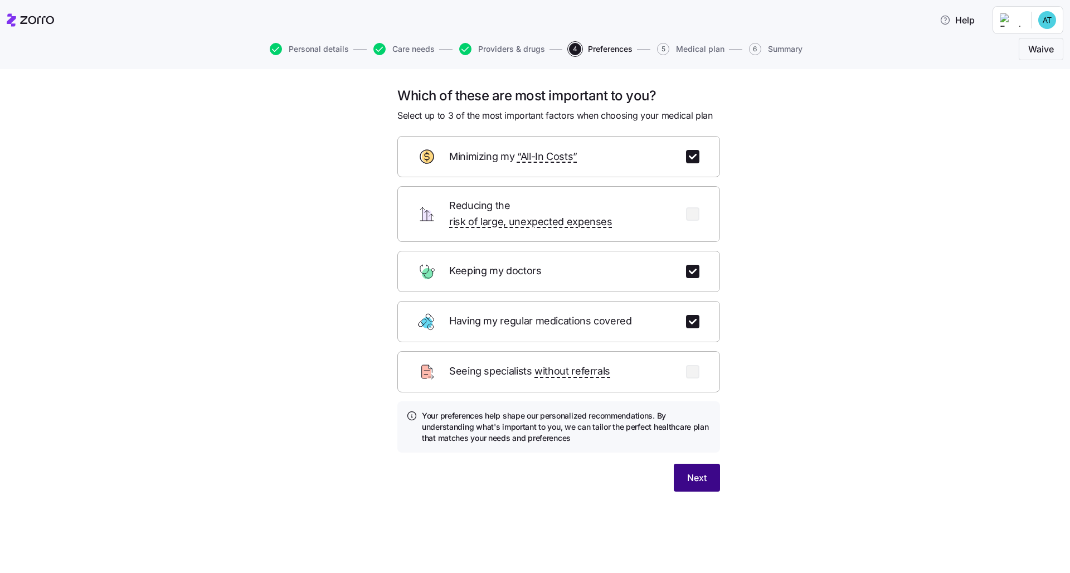
click at [709, 468] on button "Next" at bounding box center [697, 478] width 46 height 28
